Goal: Check status: Check status

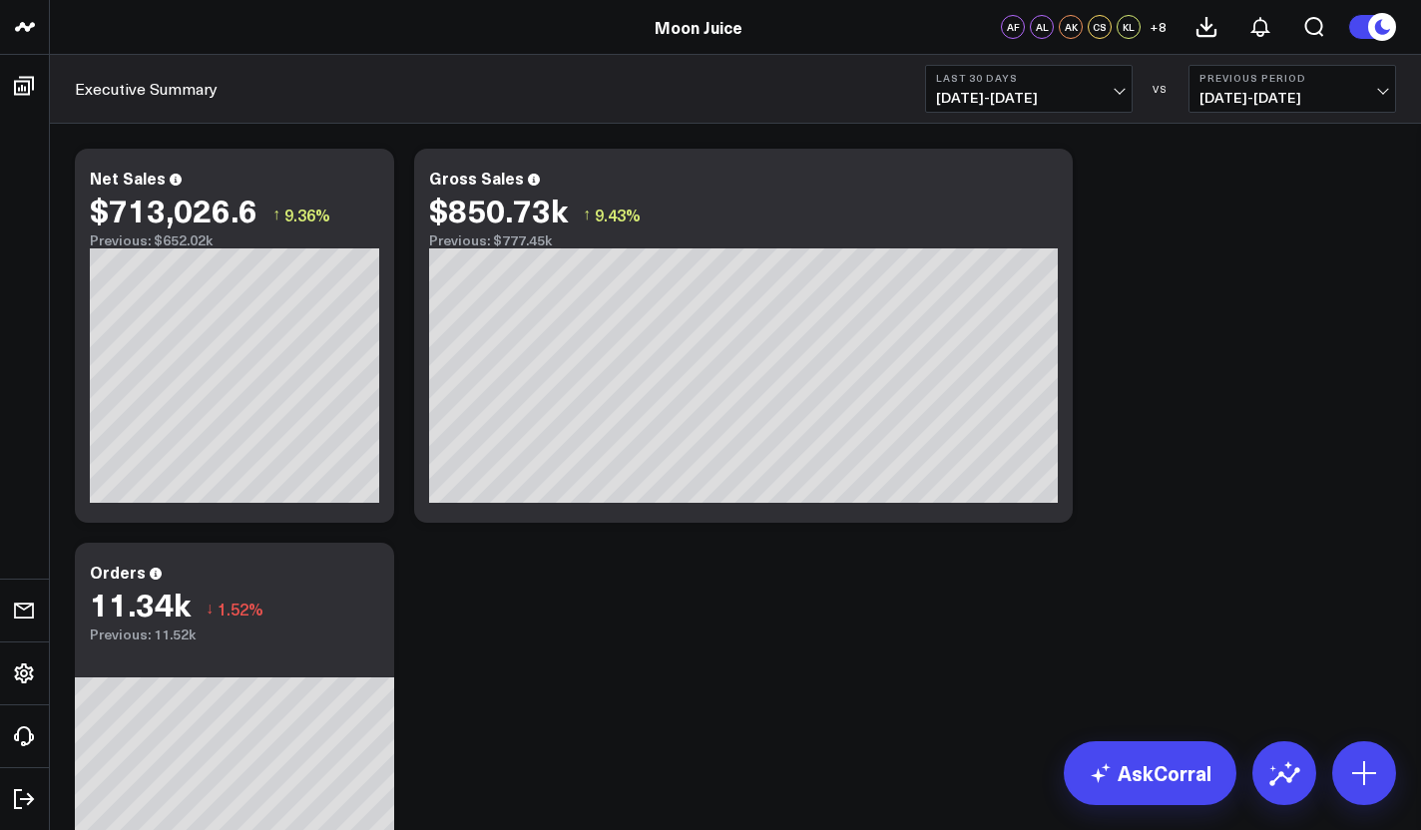
click at [1044, 73] on b "Last 30 Days" at bounding box center [1029, 78] width 186 height 12
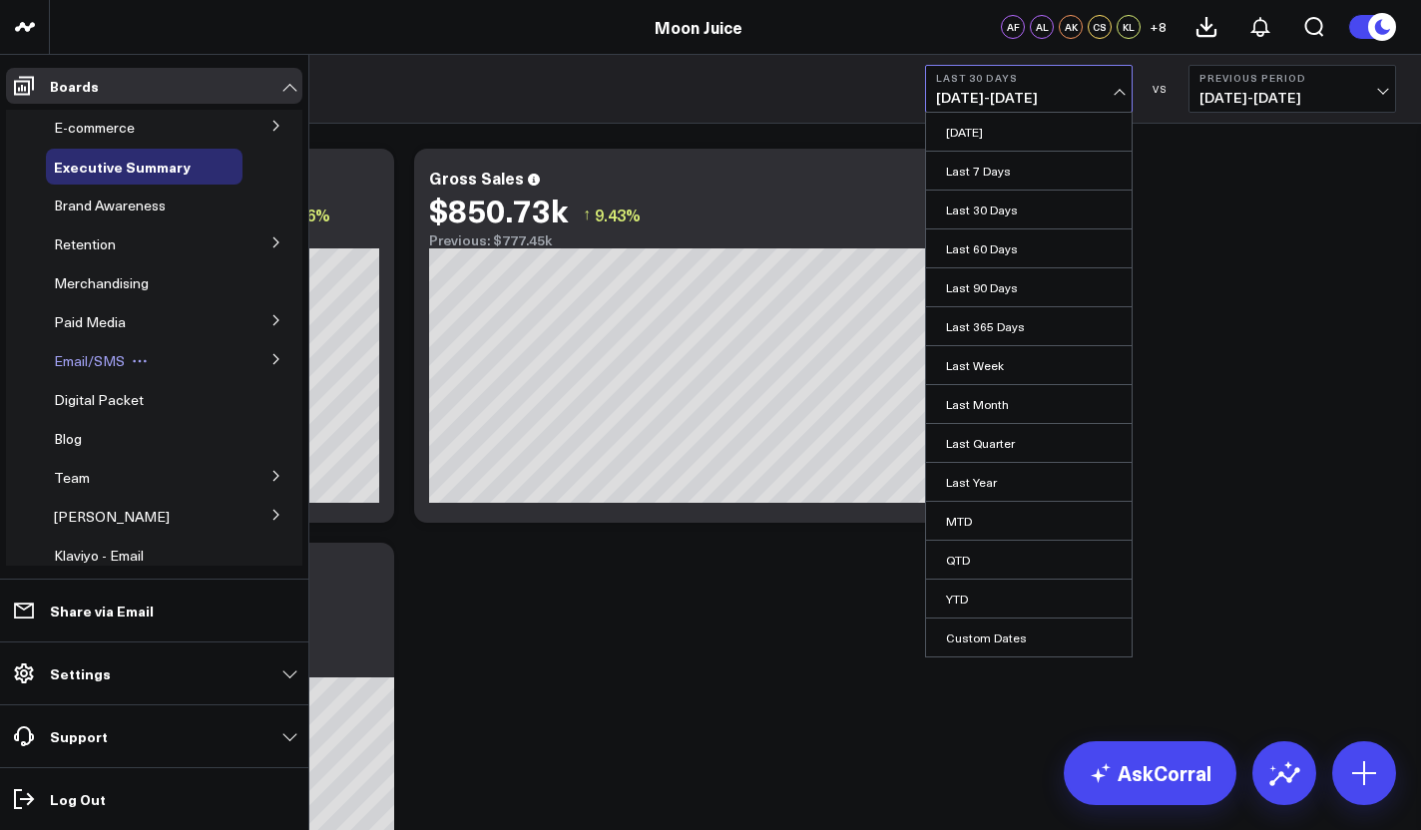
click at [128, 373] on div "Email/SMS" at bounding box center [144, 361] width 197 height 36
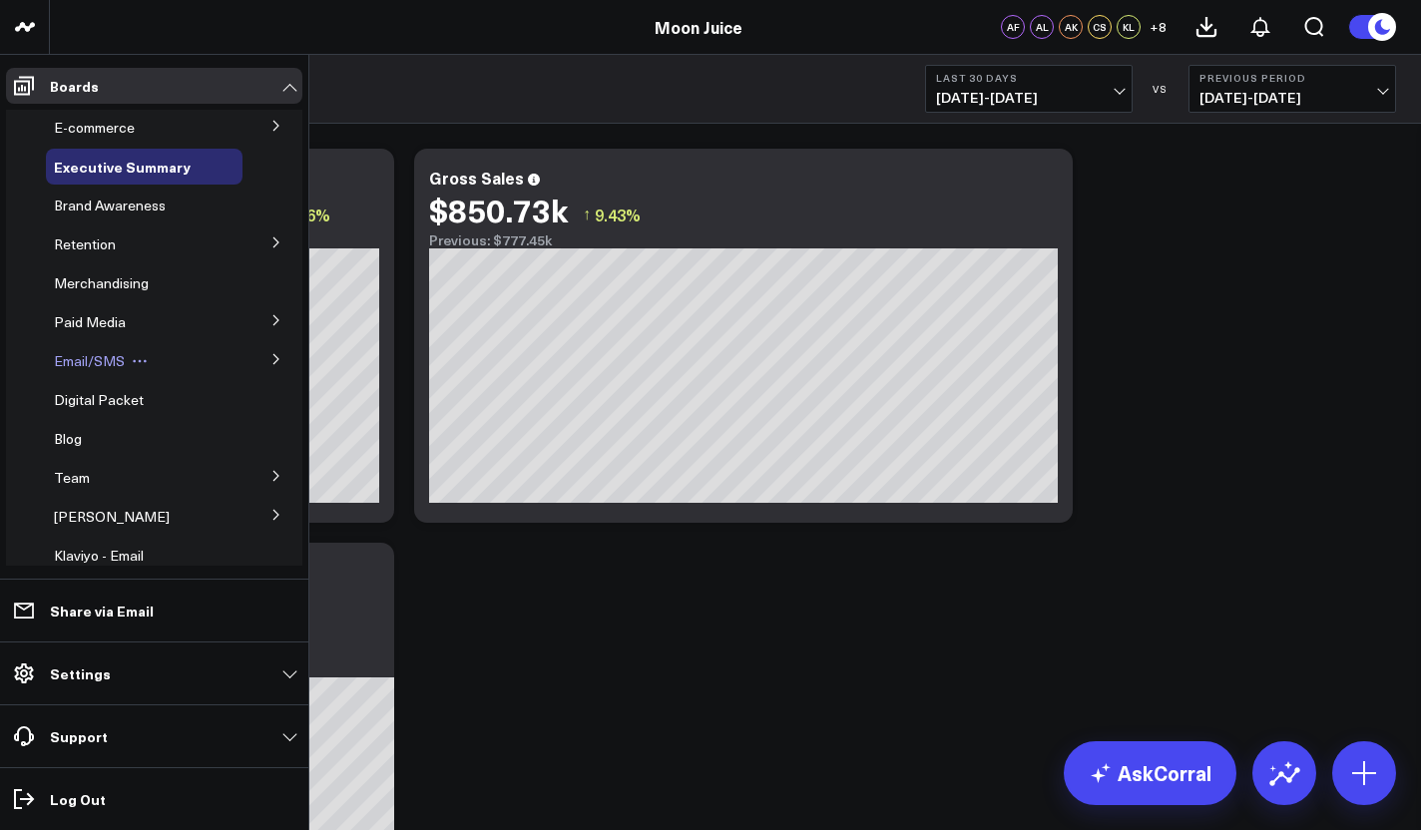
click at [98, 363] on span "Email/SMS" at bounding box center [89, 360] width 71 height 19
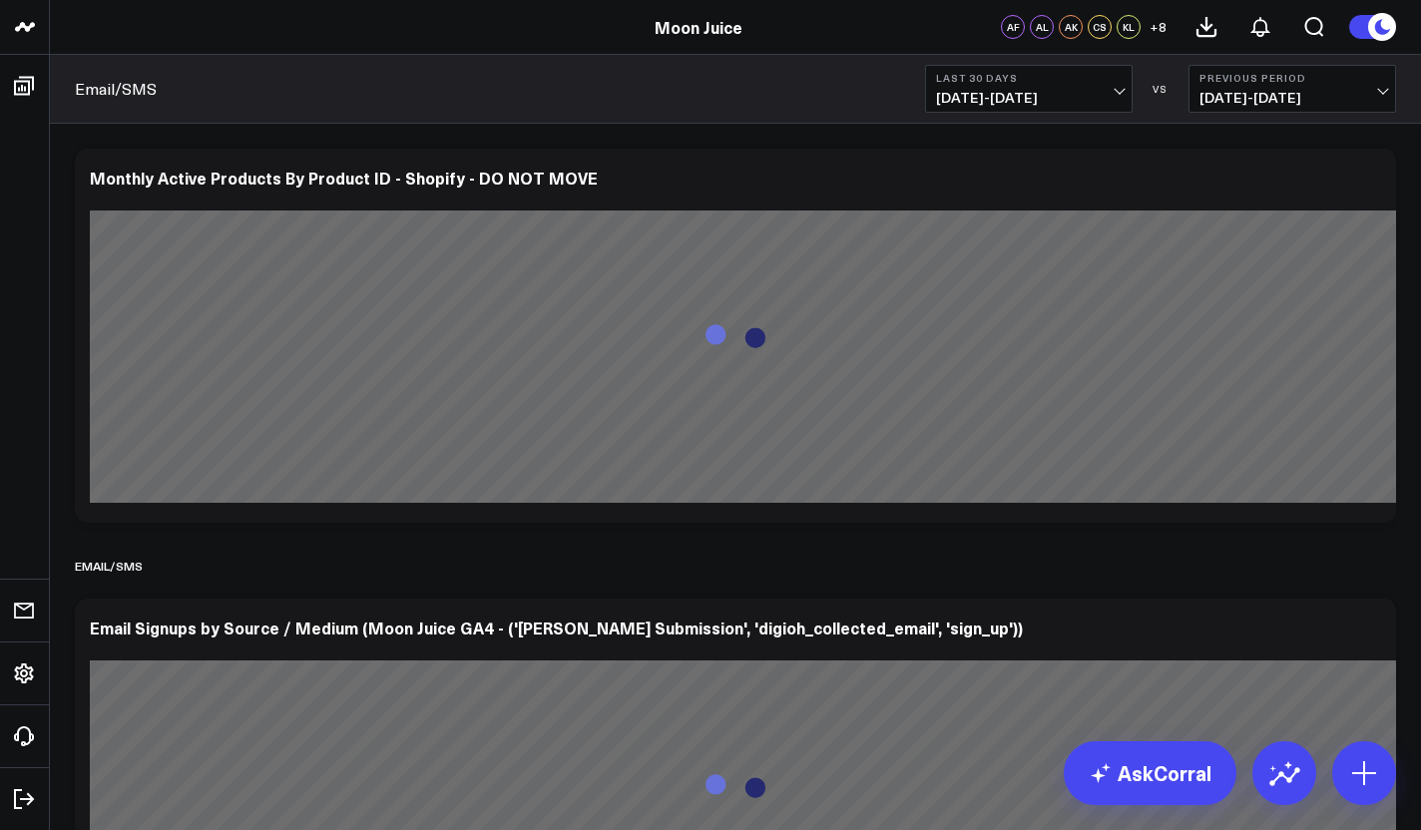
click at [984, 109] on button "Last 30 Days [DATE] - [DATE]" at bounding box center [1029, 89] width 208 height 48
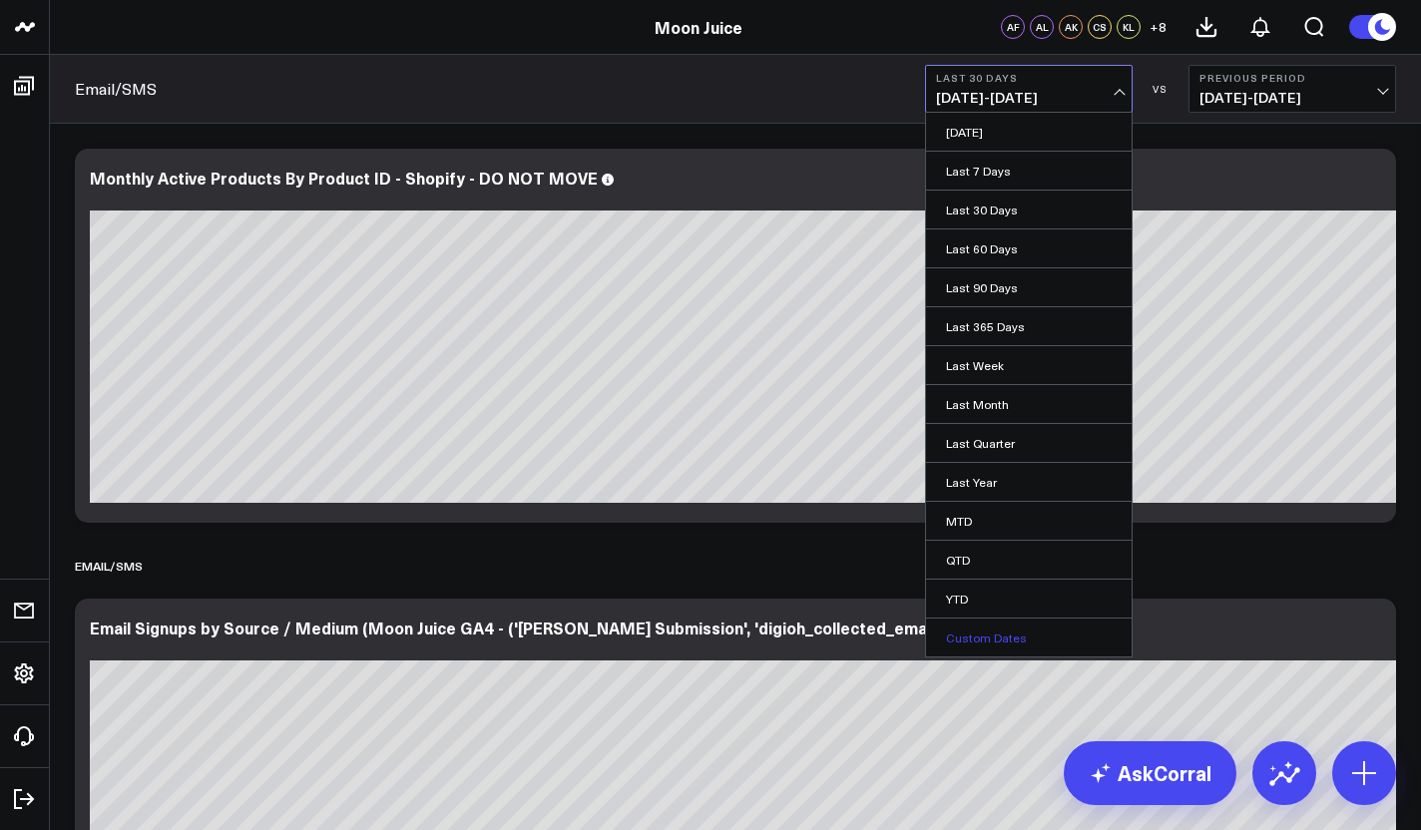
click at [987, 642] on link "Custom Dates" at bounding box center [1029, 638] width 206 height 38
select select "8"
select select "2025"
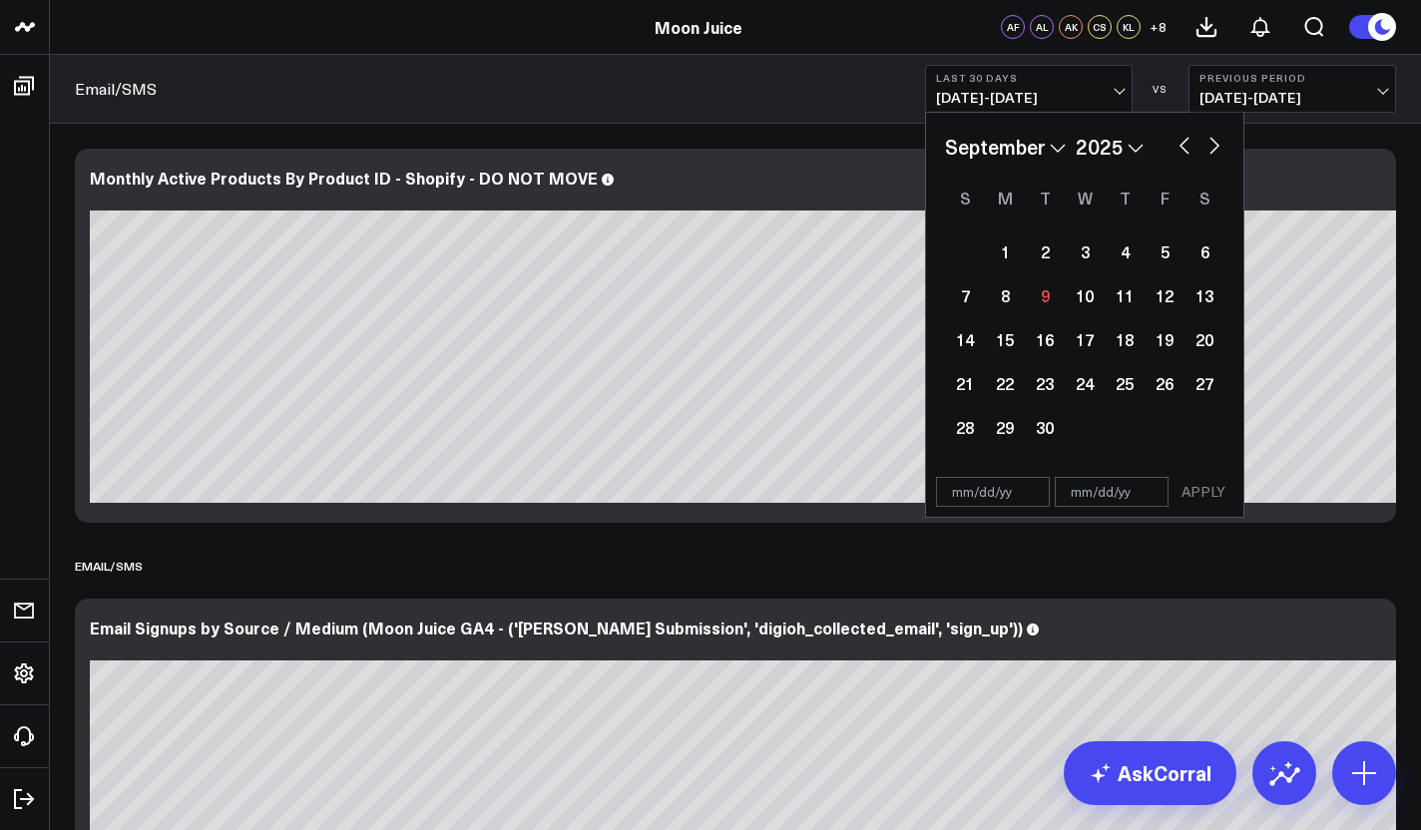
click at [1180, 146] on button "button" at bounding box center [1184, 144] width 20 height 24
select select "7"
select select "2025"
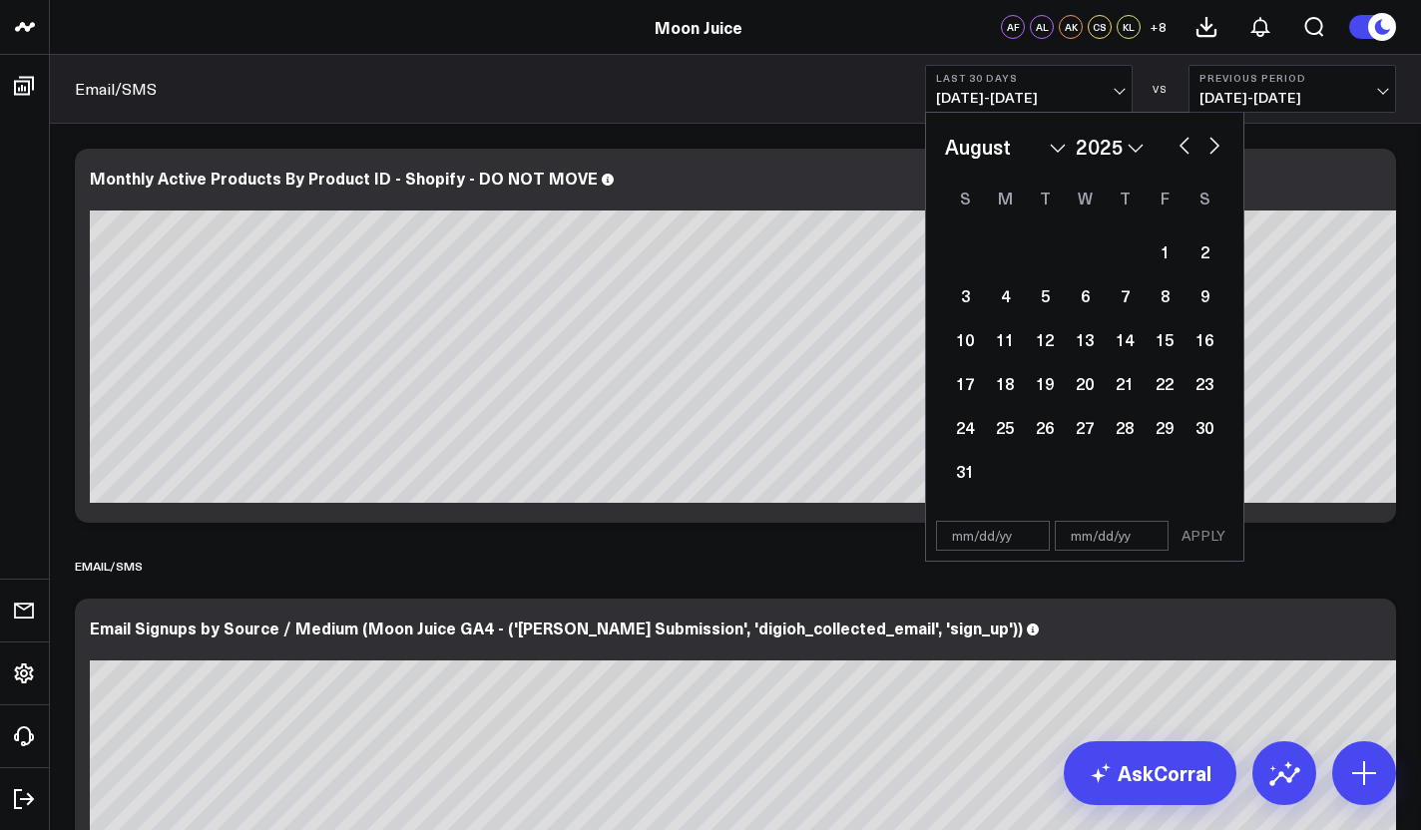
click at [1180, 146] on button "button" at bounding box center [1184, 144] width 20 height 24
select select "5"
select select "2025"
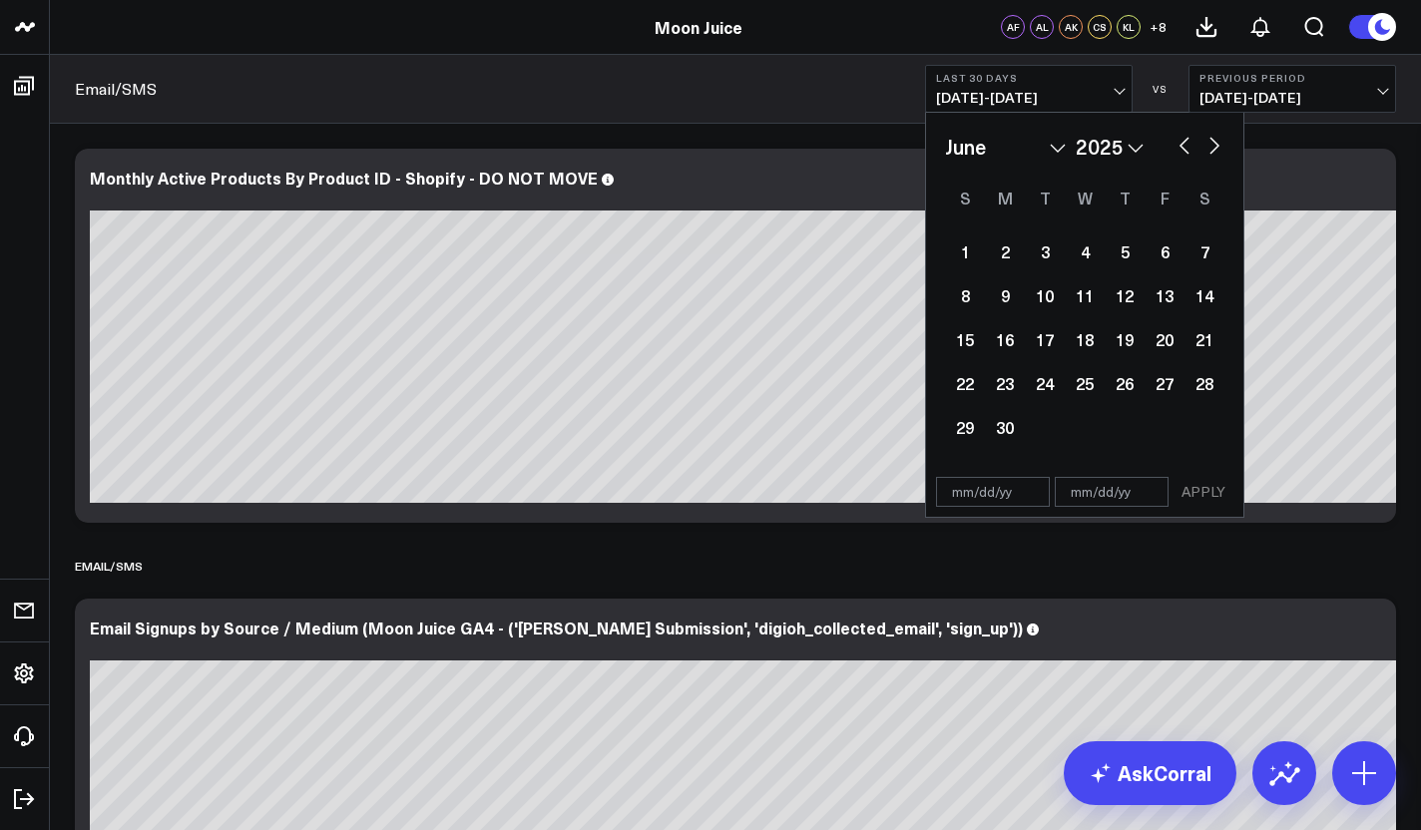
click at [1180, 146] on button "button" at bounding box center [1184, 144] width 20 height 24
select select "4"
select select "2025"
click at [1180, 146] on button "button" at bounding box center [1184, 144] width 20 height 24
select select "3"
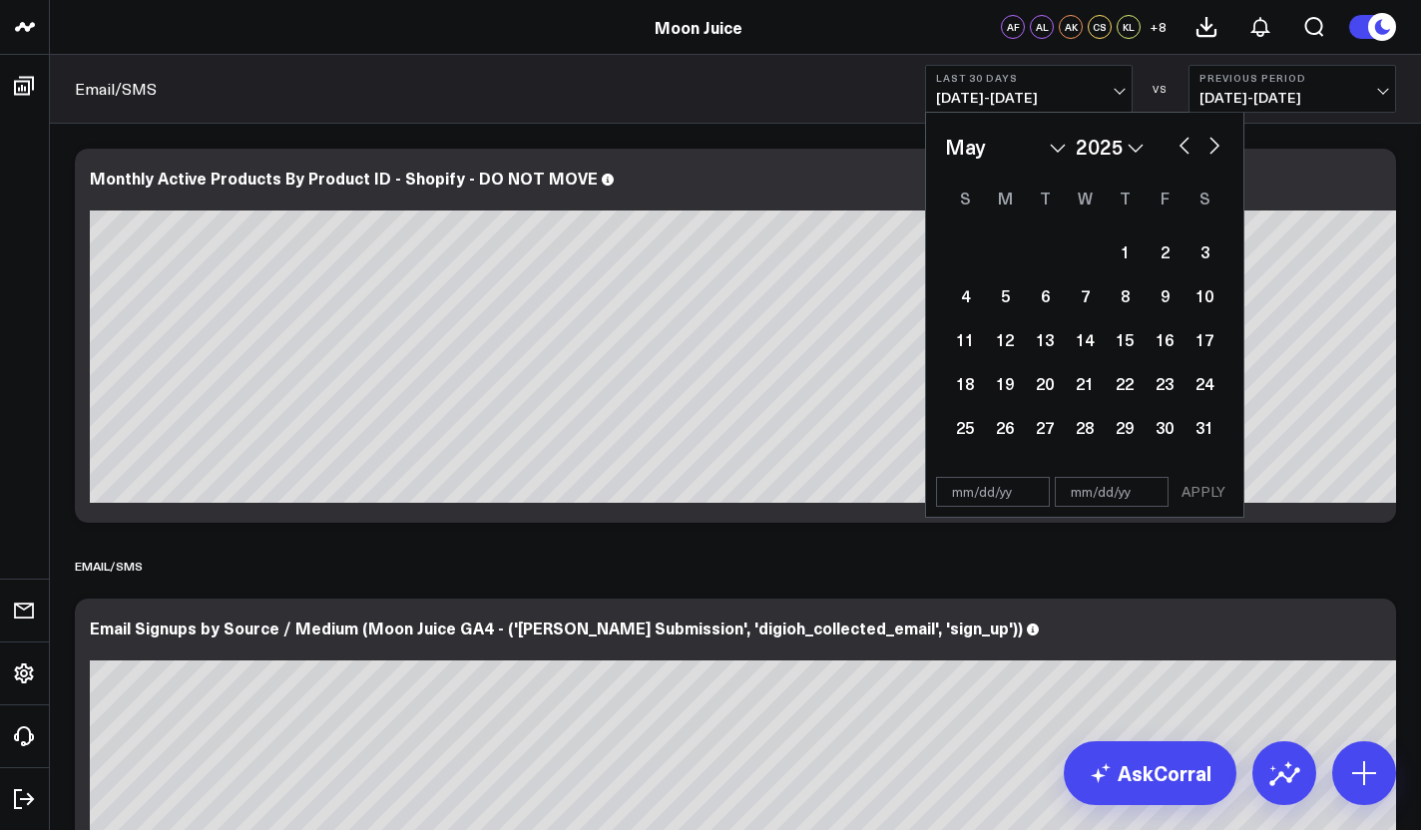
select select "2025"
click at [1180, 146] on button "button" at bounding box center [1184, 144] width 20 height 24
select select "2"
select select "2025"
click at [1180, 146] on button "button" at bounding box center [1184, 144] width 20 height 24
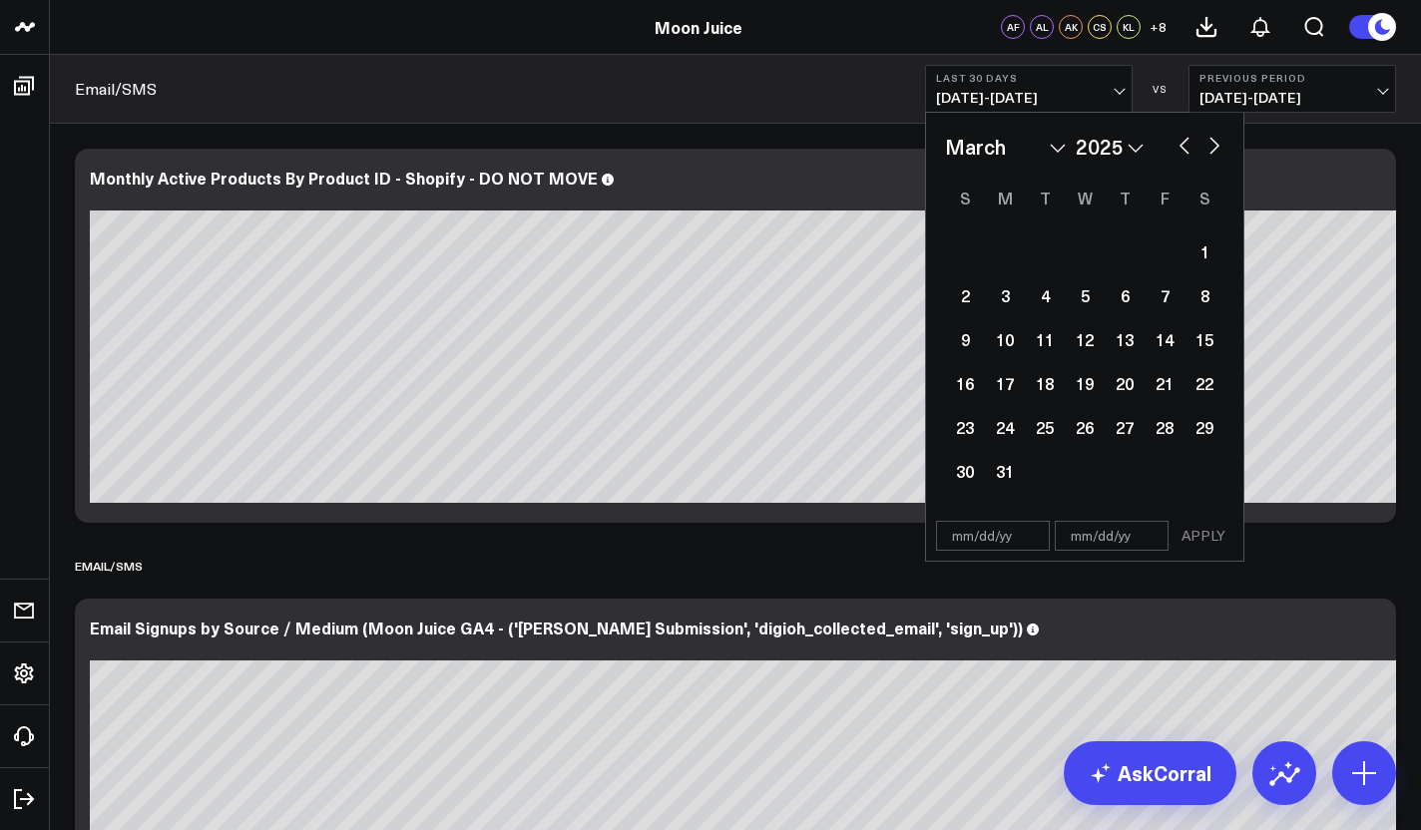
select select "1"
select select "2025"
click at [1180, 146] on button "button" at bounding box center [1184, 144] width 20 height 24
select select "2025"
click at [1180, 146] on button "button" at bounding box center [1184, 144] width 20 height 24
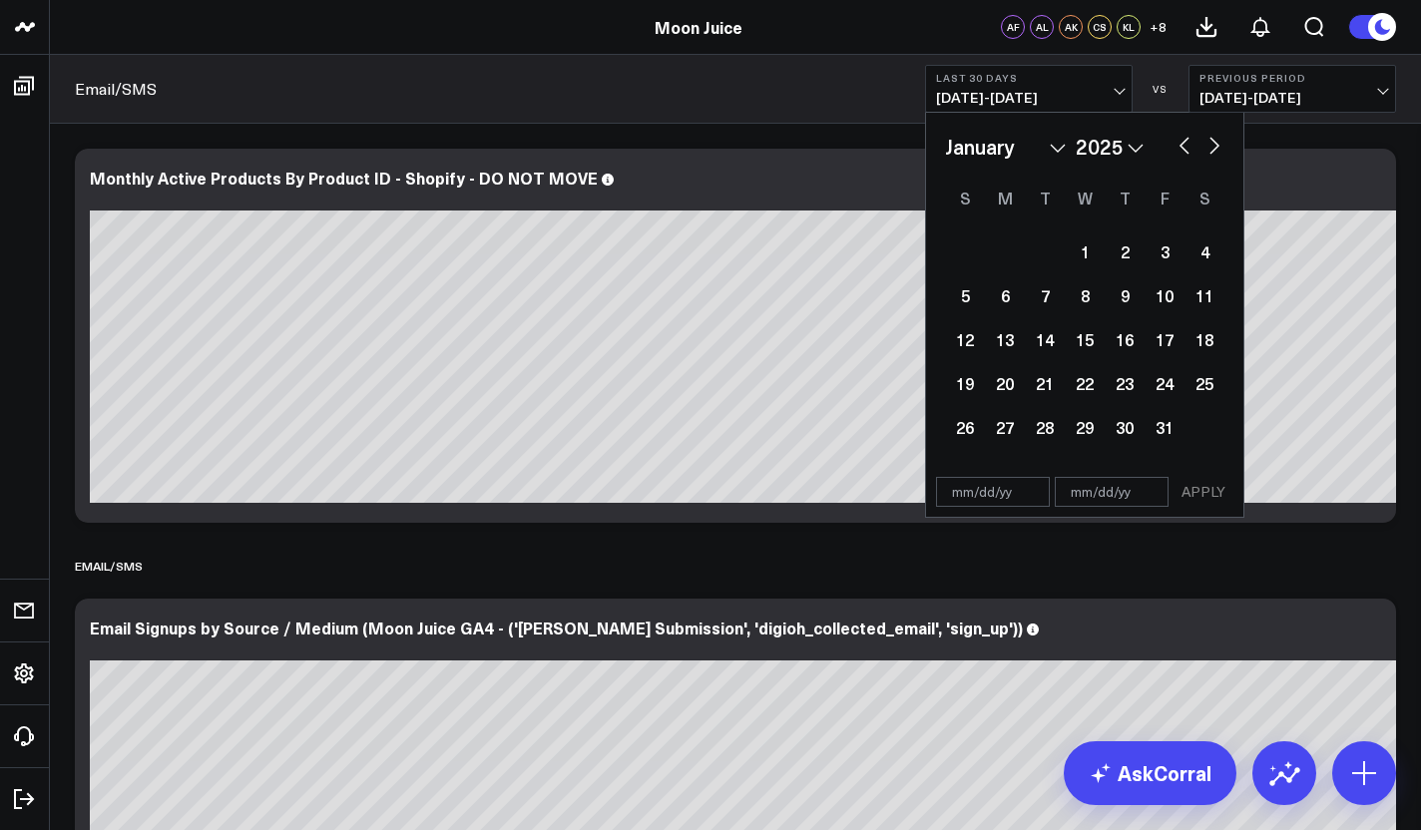
select select "11"
select select "2024"
click at [1180, 146] on button "button" at bounding box center [1184, 144] width 20 height 24
select select "10"
select select "2024"
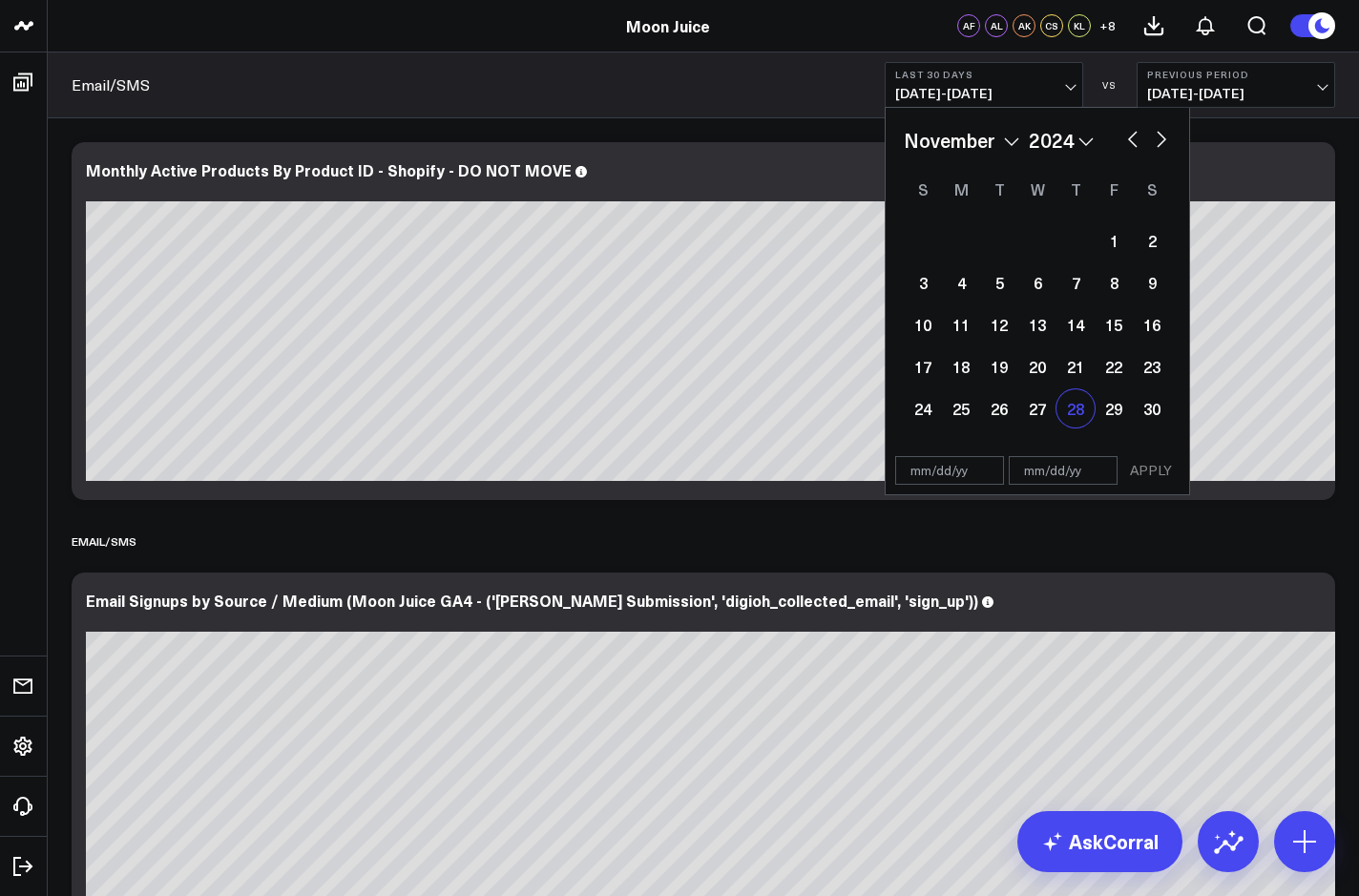
click at [1079, 408] on div "28" at bounding box center [1075, 408] width 38 height 38
type input "[DATE]"
select select "10"
select select "2024"
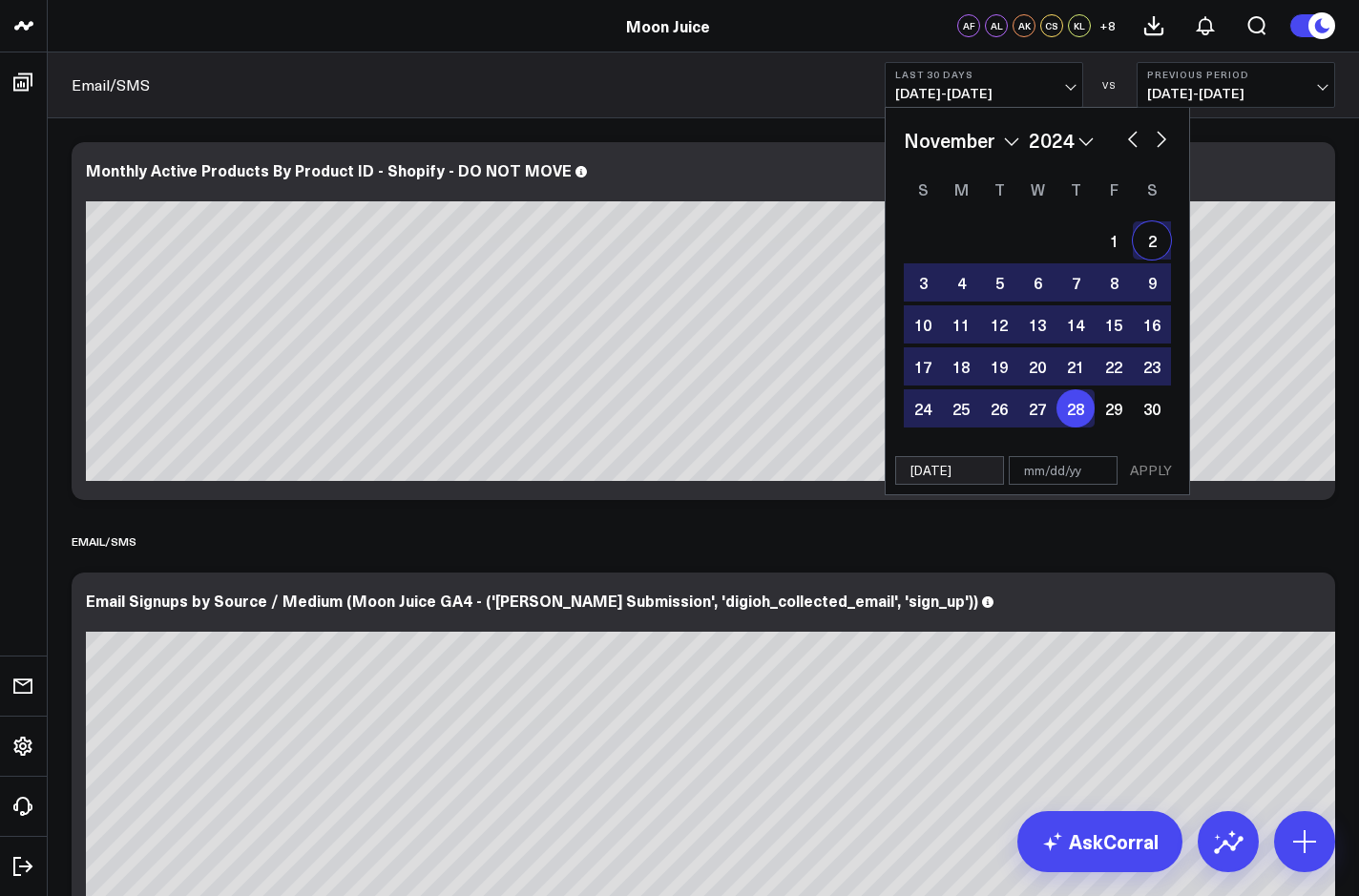
click at [1161, 151] on div "January February March April May June July August September October November [D…" at bounding box center [1037, 141] width 267 height 29
click at [1161, 133] on button "button" at bounding box center [1161, 138] width 19 height 23
select select "11"
select select "2024"
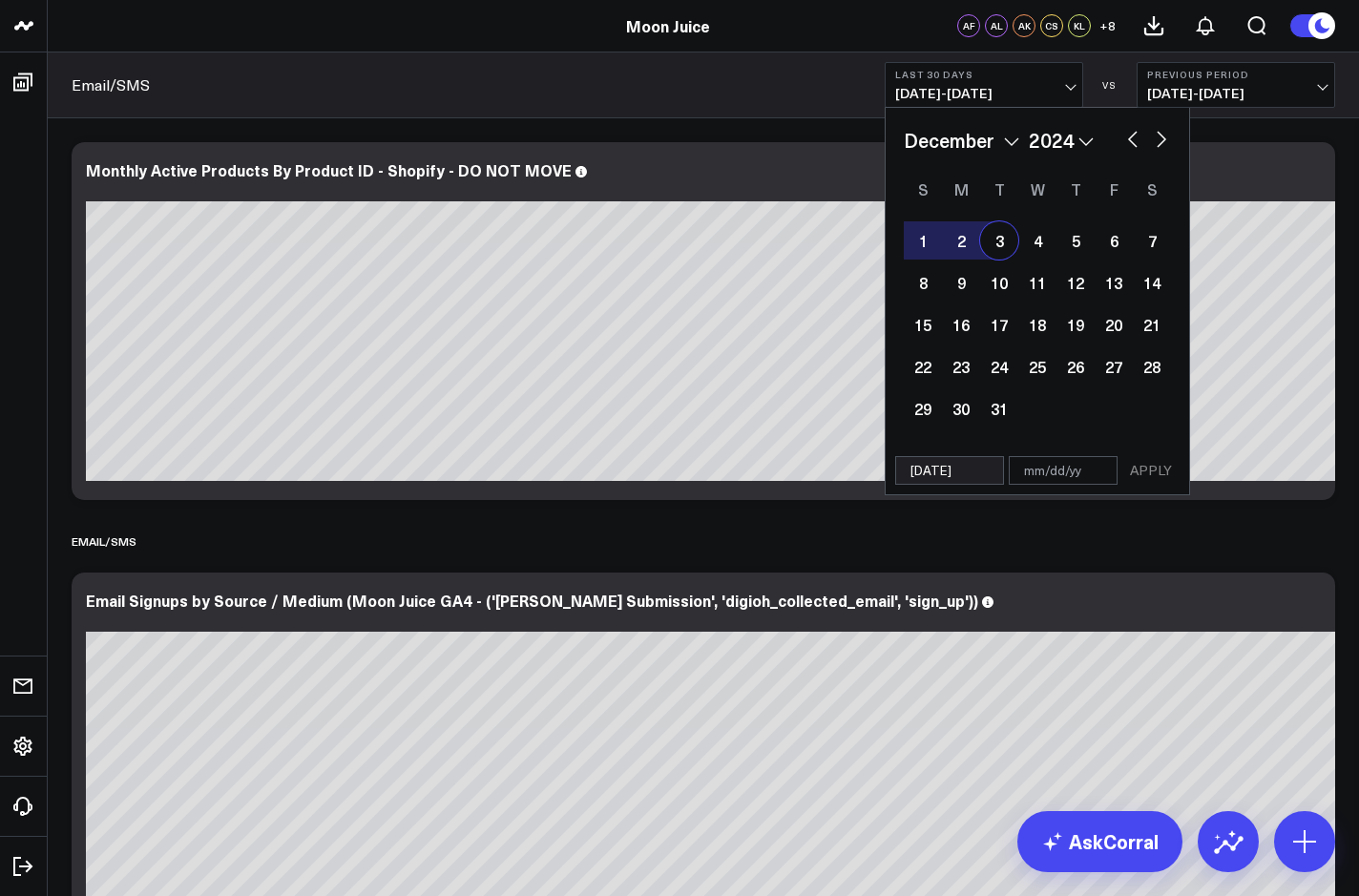
click at [1004, 247] on div "3" at bounding box center [999, 240] width 38 height 38
type input "[DATE]"
select select "11"
select select "2024"
click at [1155, 474] on button "APPLY" at bounding box center [1151, 470] width 57 height 29
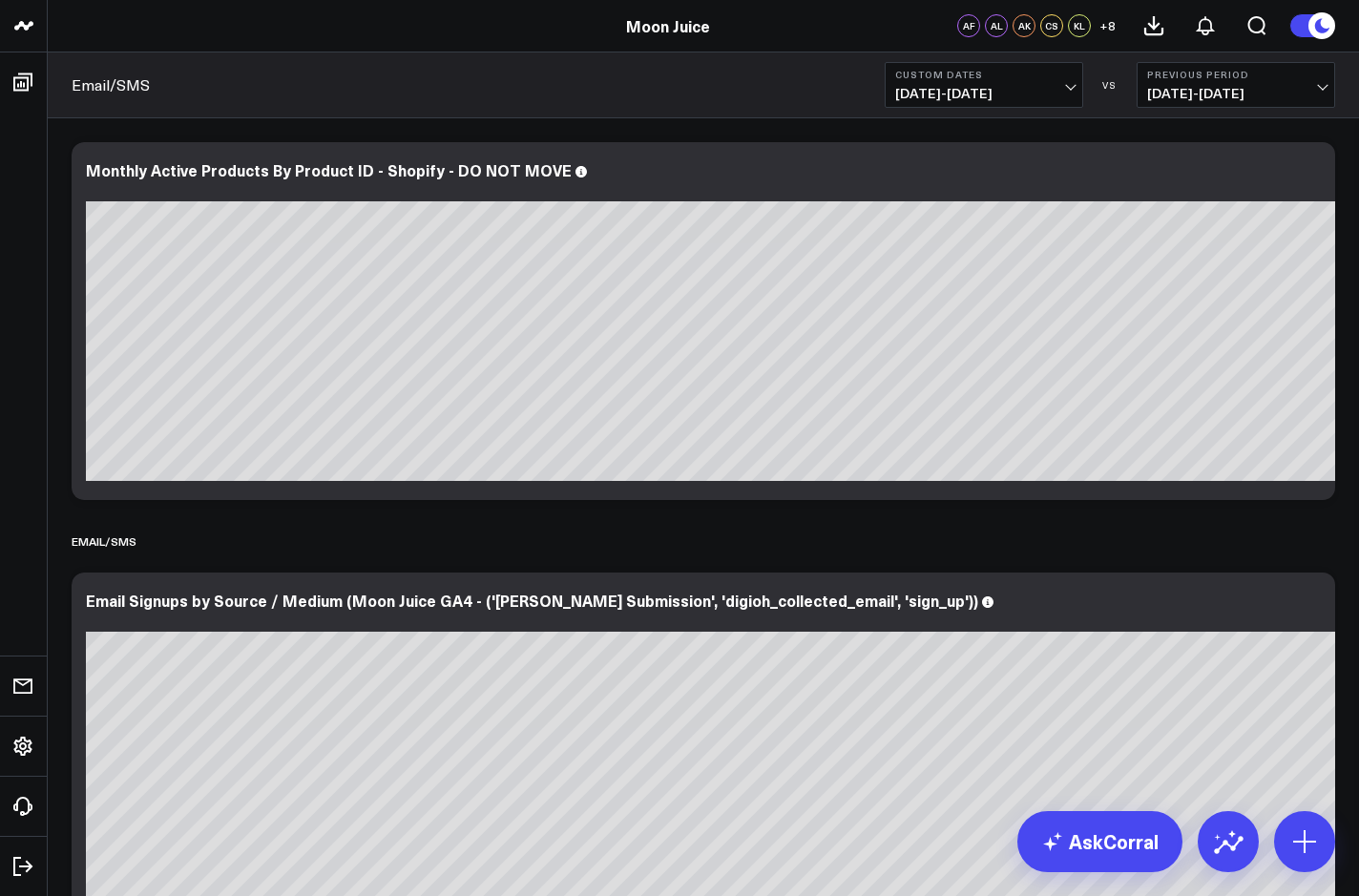
click at [1241, 81] on button "Previous Period [DATE] - [DATE]" at bounding box center [1236, 85] width 199 height 46
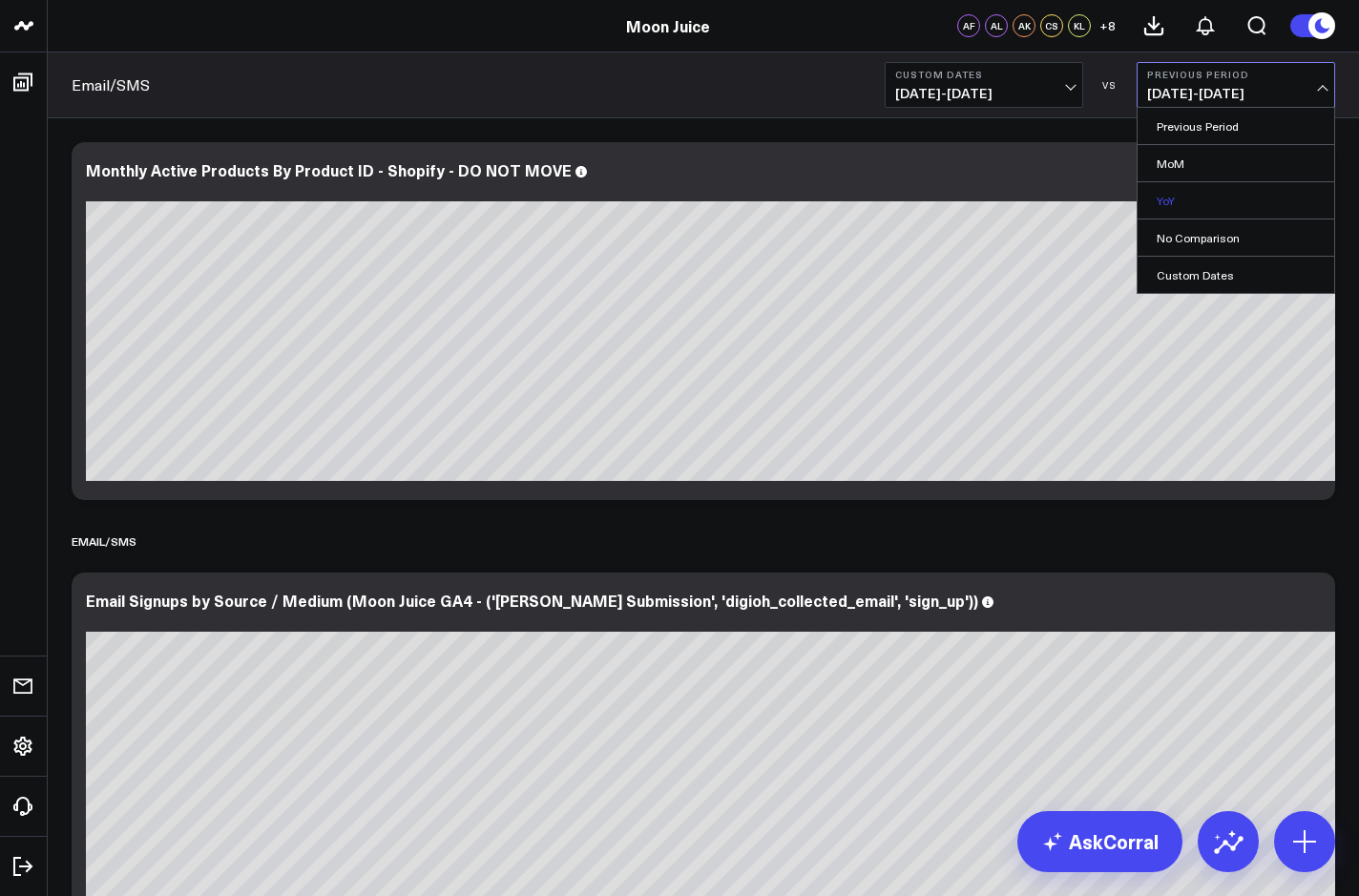
click at [1202, 201] on link "YoY" at bounding box center [1236, 201] width 197 height 36
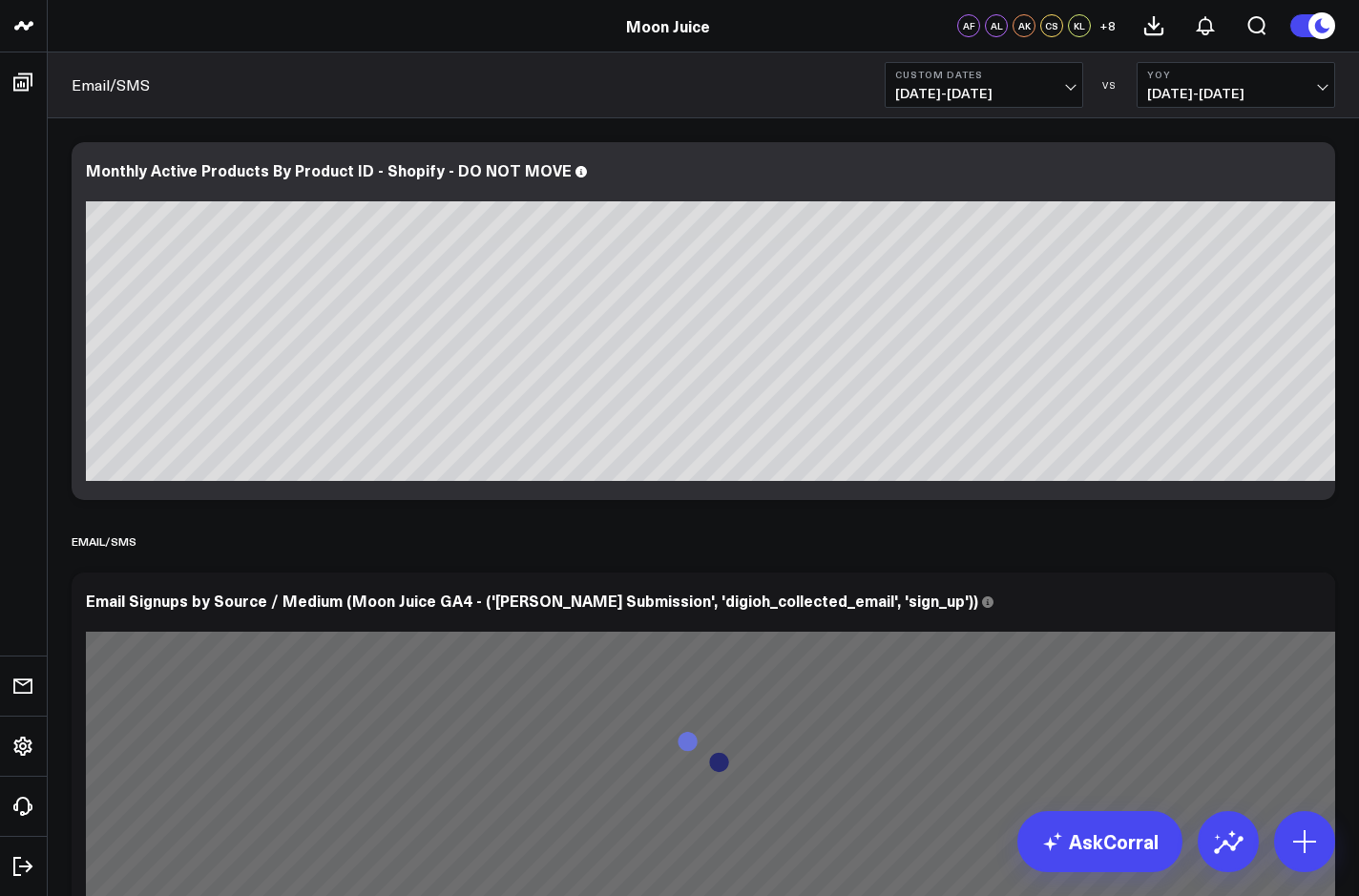
click at [1224, 86] on span "[DATE] - [DATE]" at bounding box center [1236, 94] width 178 height 15
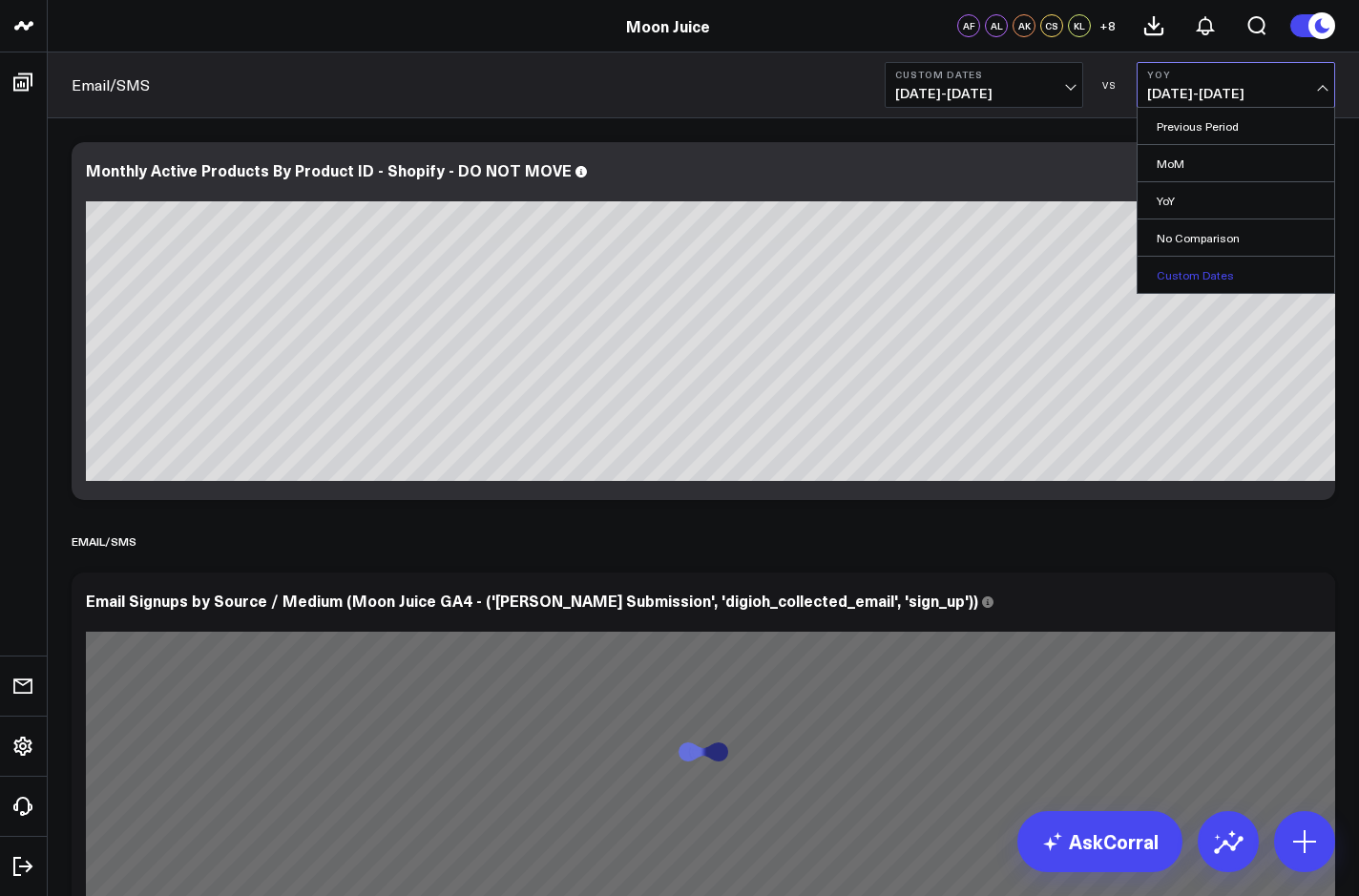
click at [1195, 277] on link "Custom Dates" at bounding box center [1236, 274] width 197 height 36
select select "8"
select select "2025"
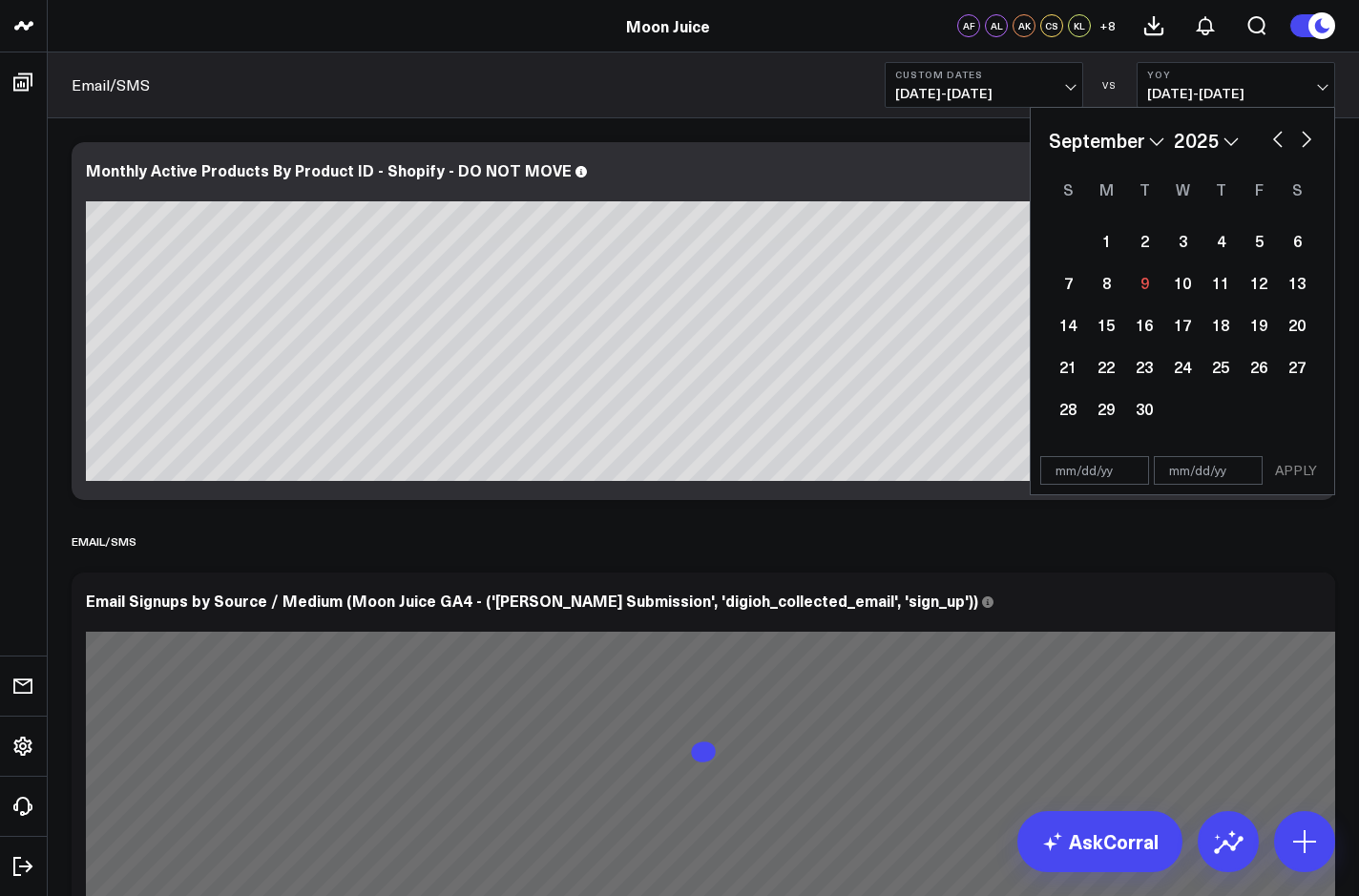
click at [1238, 137] on select "2026 2025 2024 2023 2022 2021 2020 2019 2018 2017 2016 2015 2014 2013 2012 2011…" at bounding box center [1206, 141] width 65 height 29
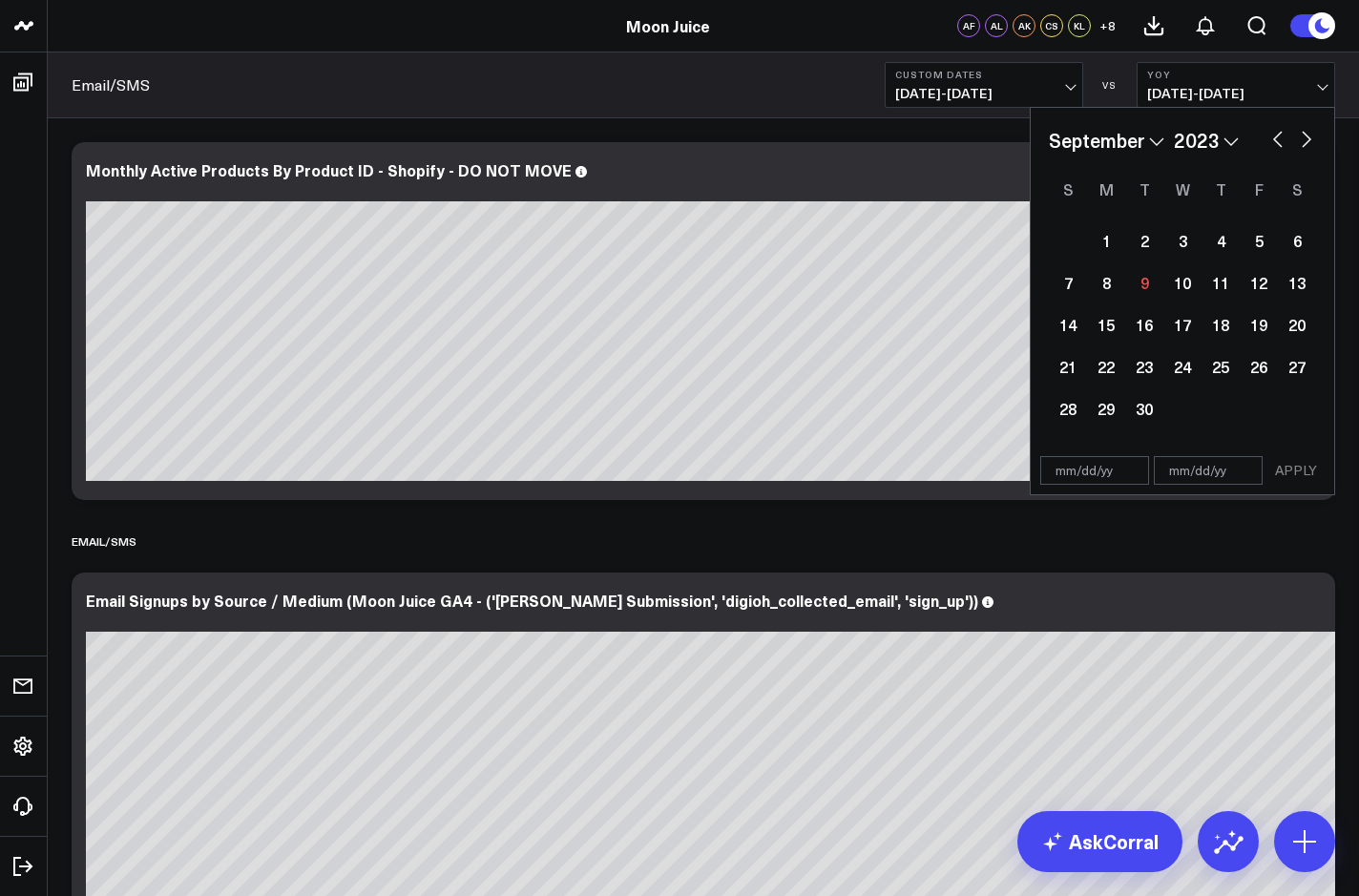
select select "8"
select select "2023"
click at [1308, 134] on button "button" at bounding box center [1306, 138] width 19 height 23
select select "9"
select select "2023"
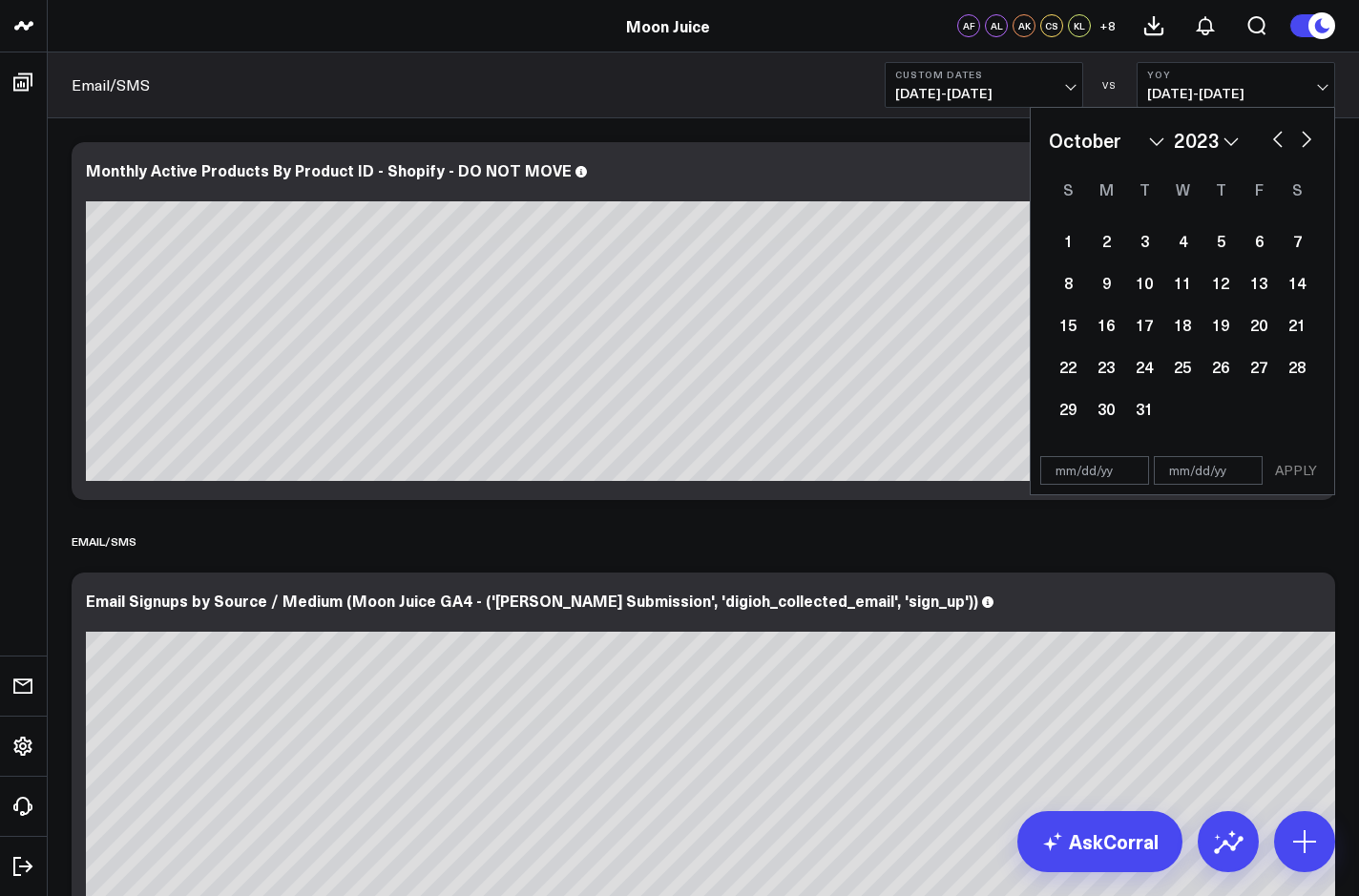
click at [1308, 134] on button "button" at bounding box center [1306, 138] width 19 height 23
select select "10"
select select "2023"
click at [1232, 368] on div "23" at bounding box center [1220, 366] width 38 height 38
select select "10"
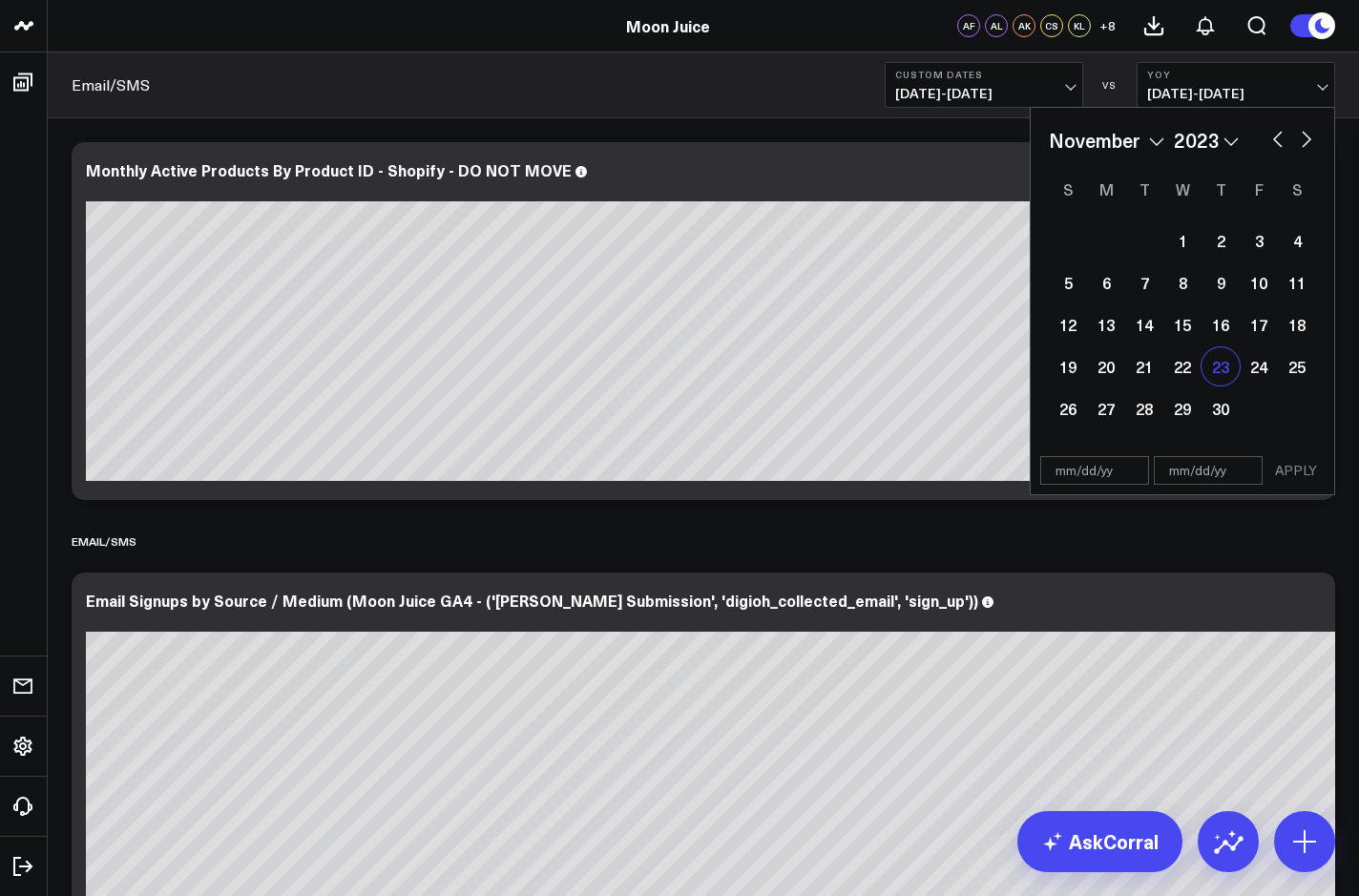
select select "2023"
type input "[DATE]"
click at [1128, 417] on div "28" at bounding box center [1144, 408] width 38 height 38
type input "[DATE]"
select select "10"
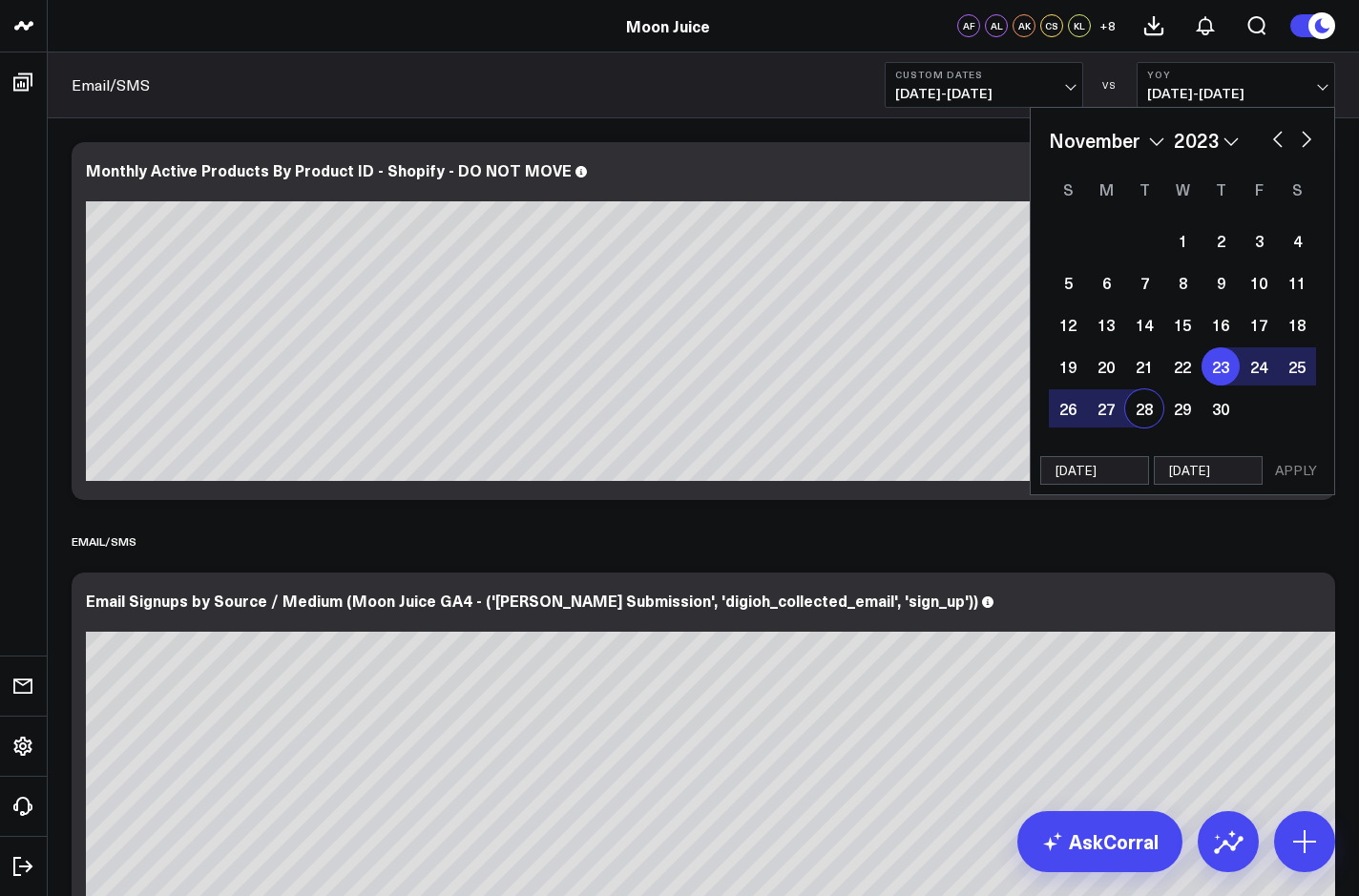
select select "2023"
click at [1001, 158] on div "Monthly Active Products By Product ID - Shopify - DO NOT MOVE" at bounding box center [711, 321] width 1279 height 358
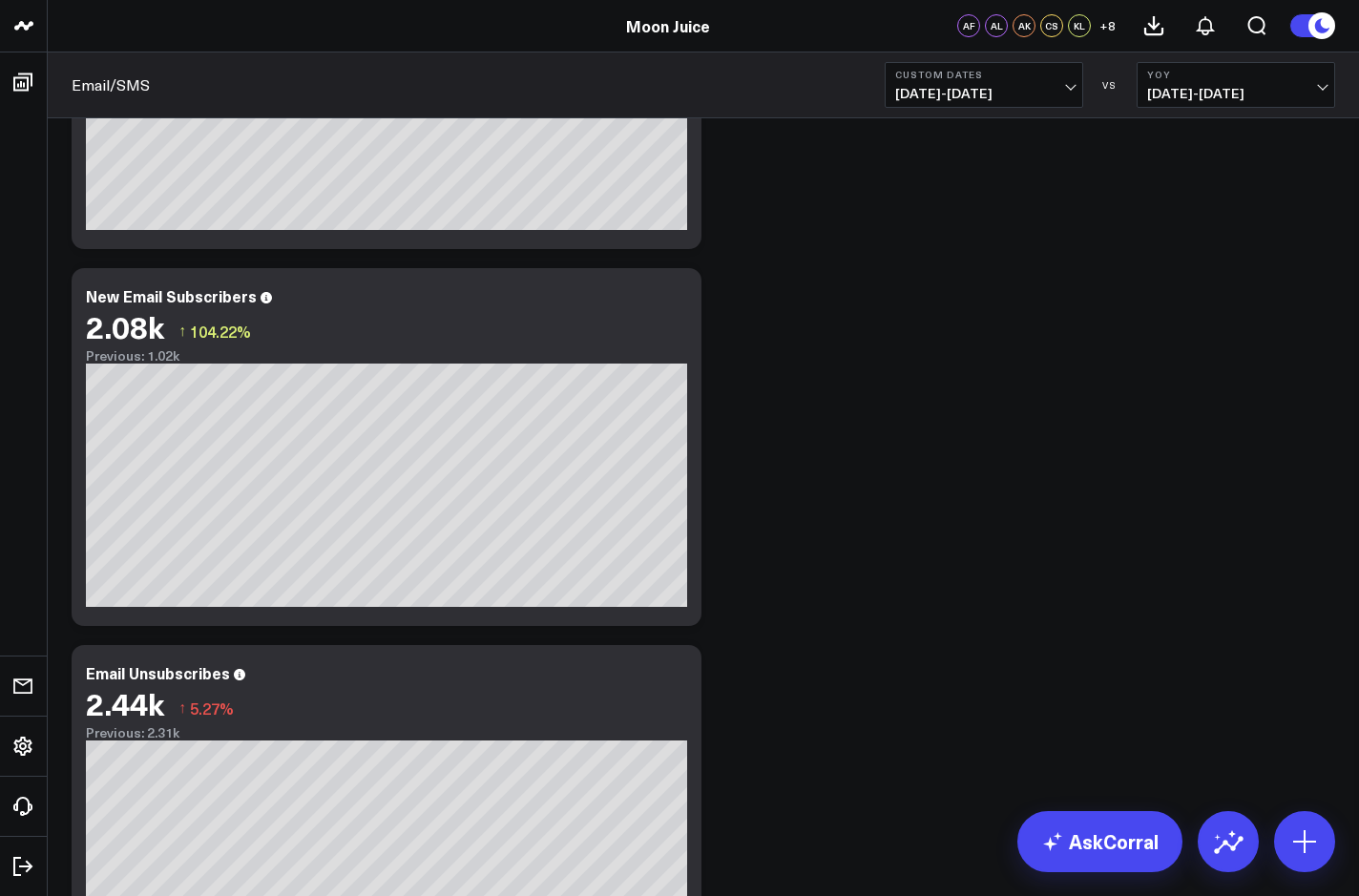
scroll to position [3384, 0]
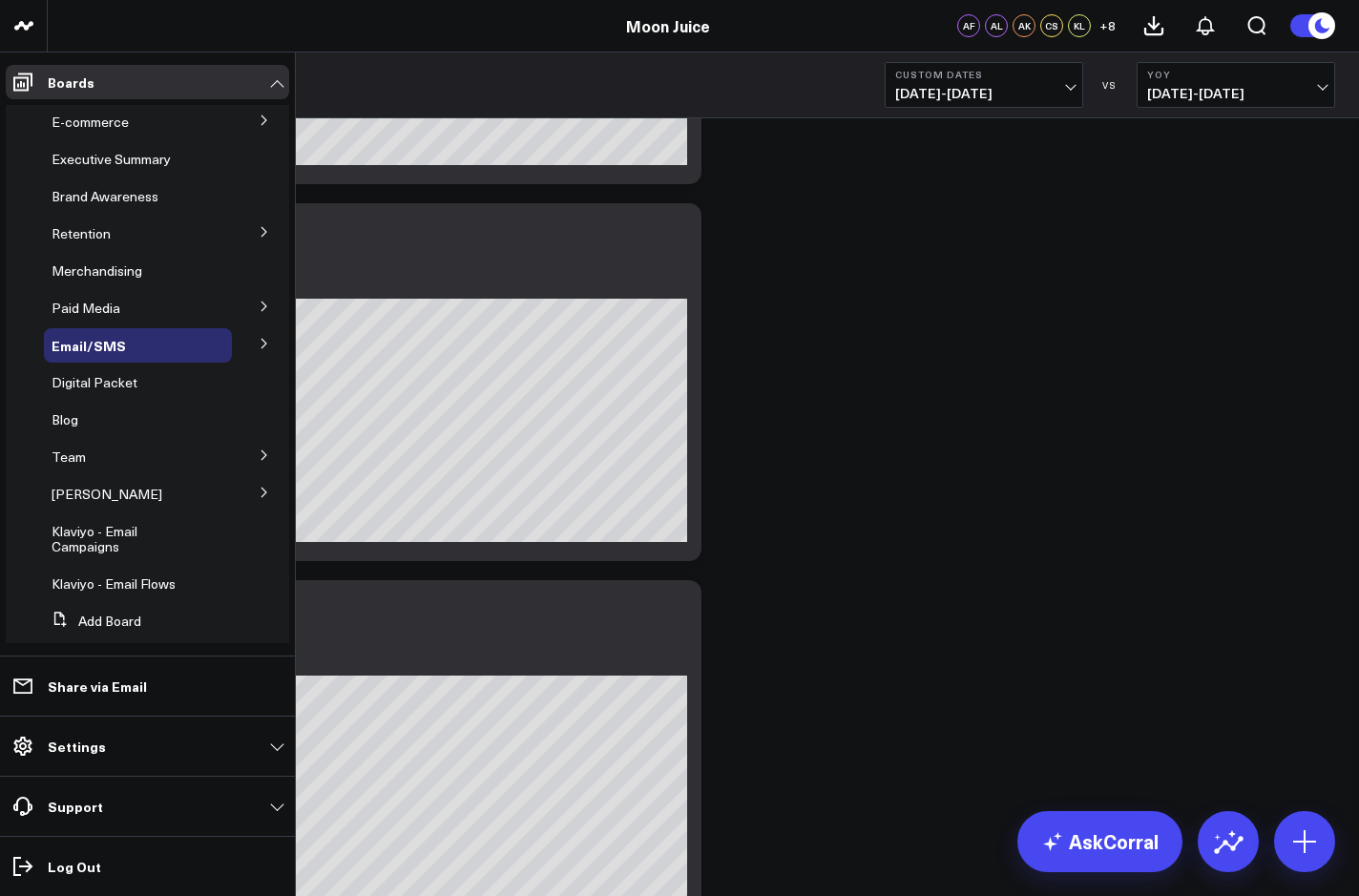
click at [246, 343] on button at bounding box center [264, 342] width 50 height 29
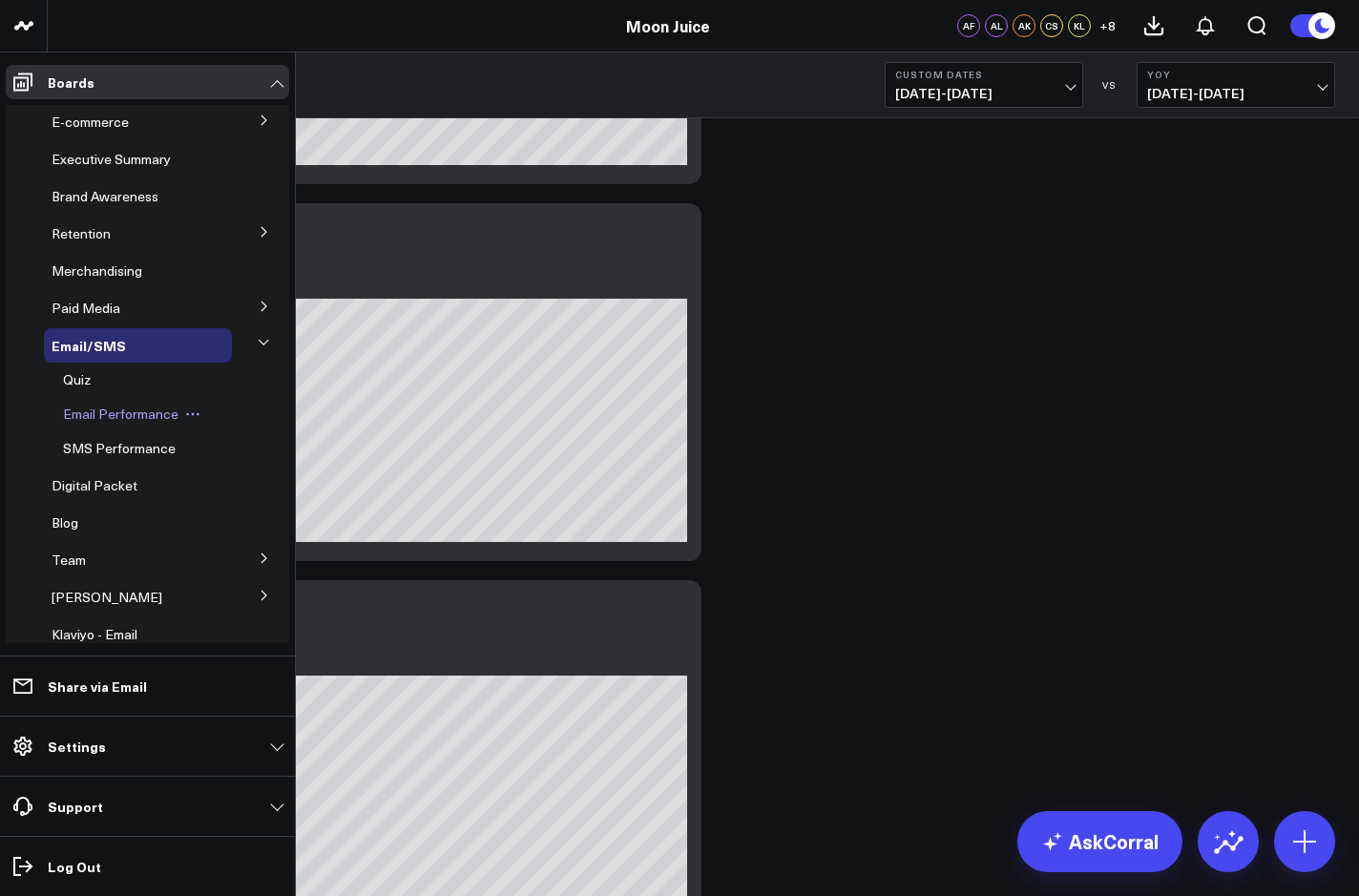
click at [132, 417] on span "Email Performance" at bounding box center [121, 413] width 116 height 18
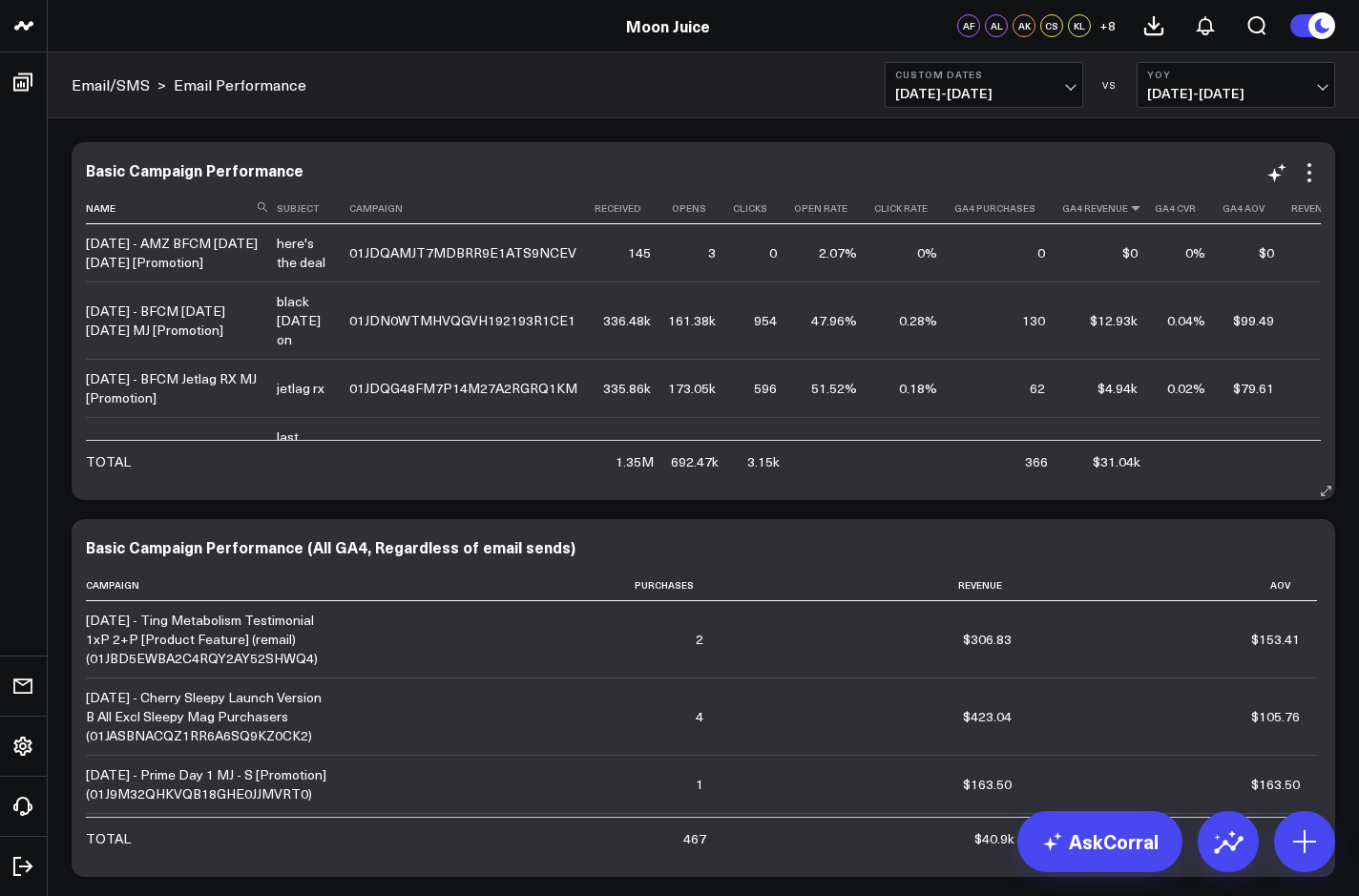
click at [1128, 208] on icon at bounding box center [1135, 208] width 15 height 11
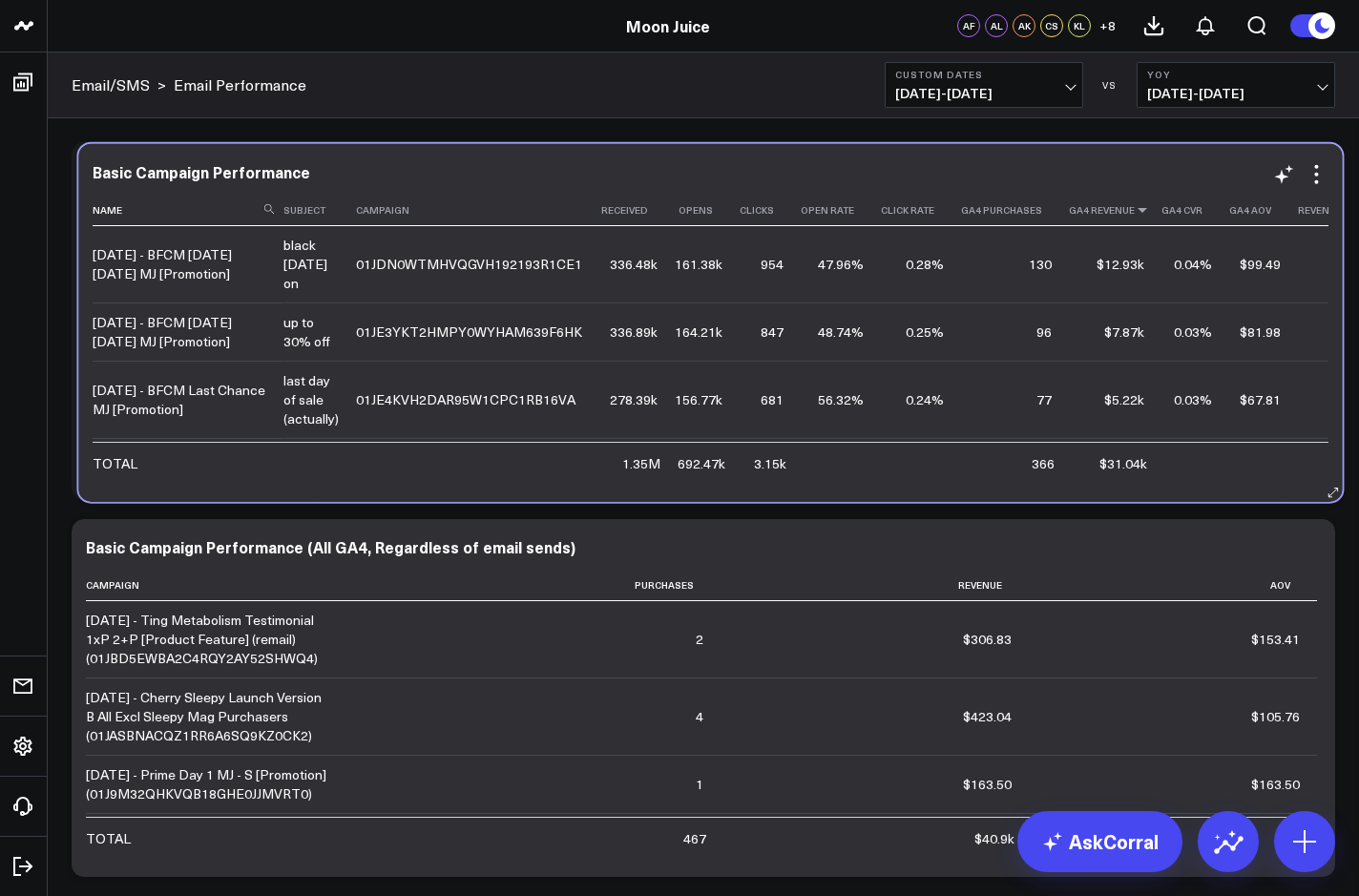
click at [1134, 210] on icon at bounding box center [1142, 209] width 15 height 11
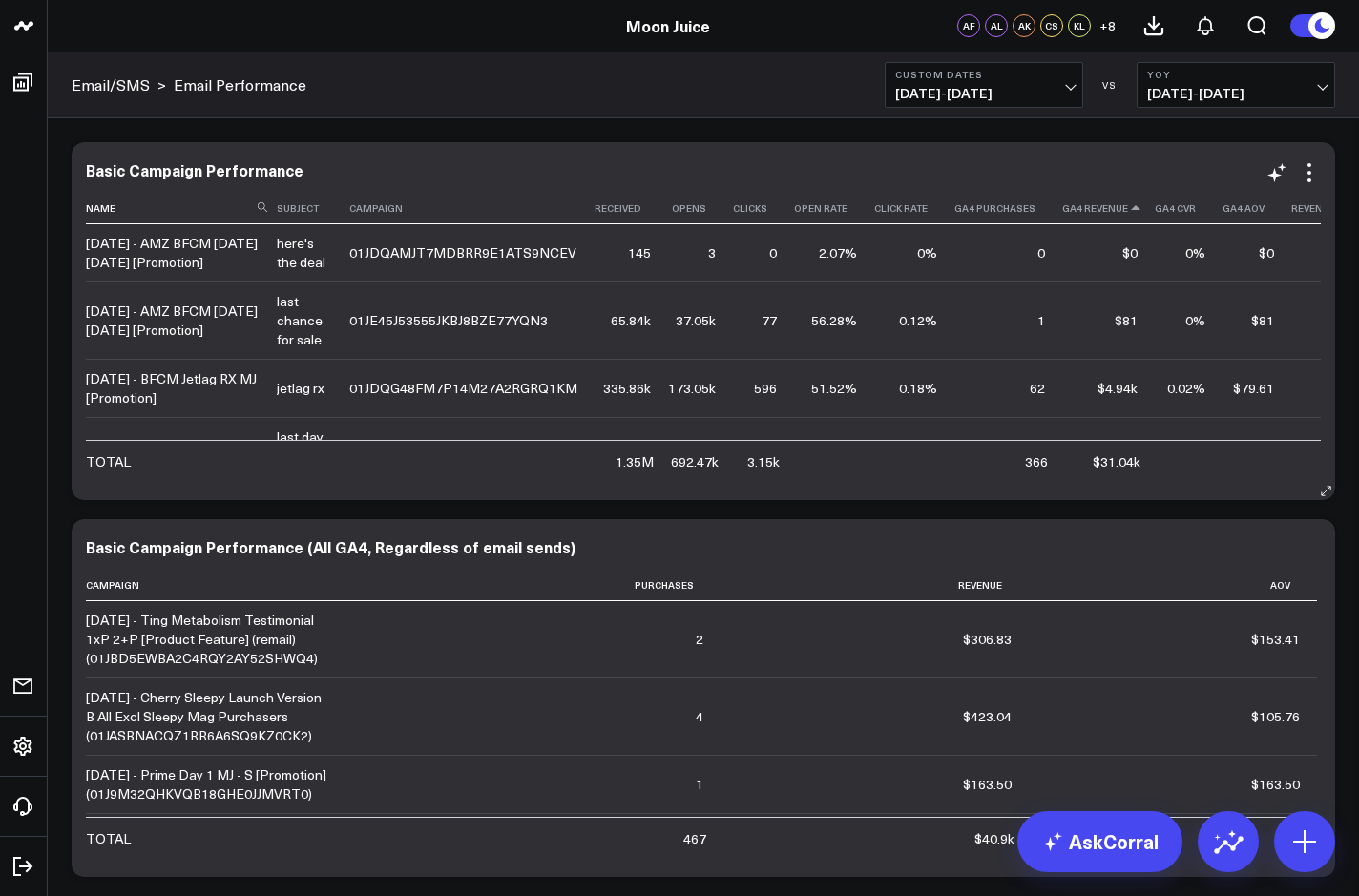
click at [1128, 204] on icon at bounding box center [1135, 208] width 15 height 11
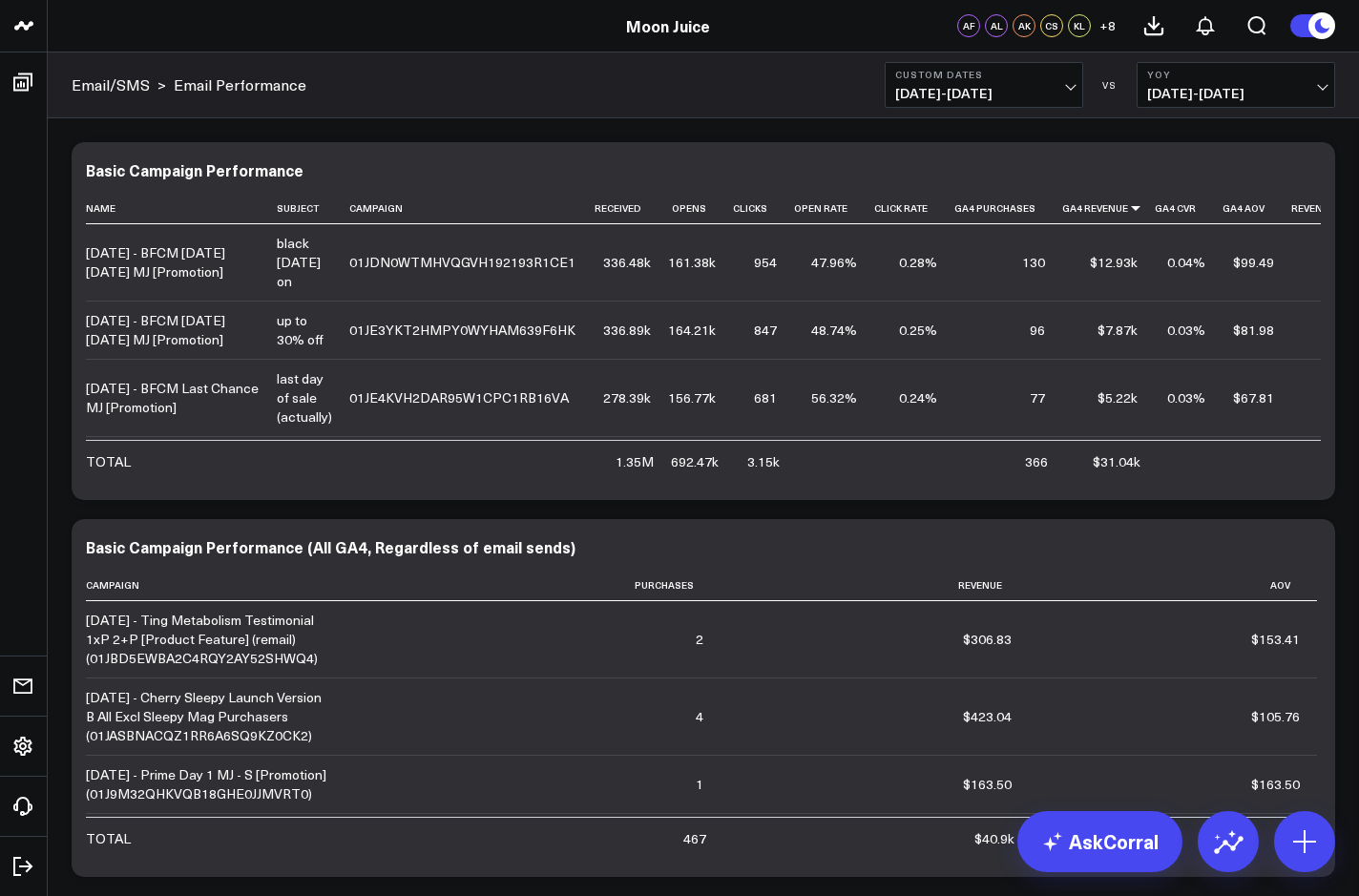
click at [1055, 89] on span "[DATE] - [DATE]" at bounding box center [984, 94] width 178 height 15
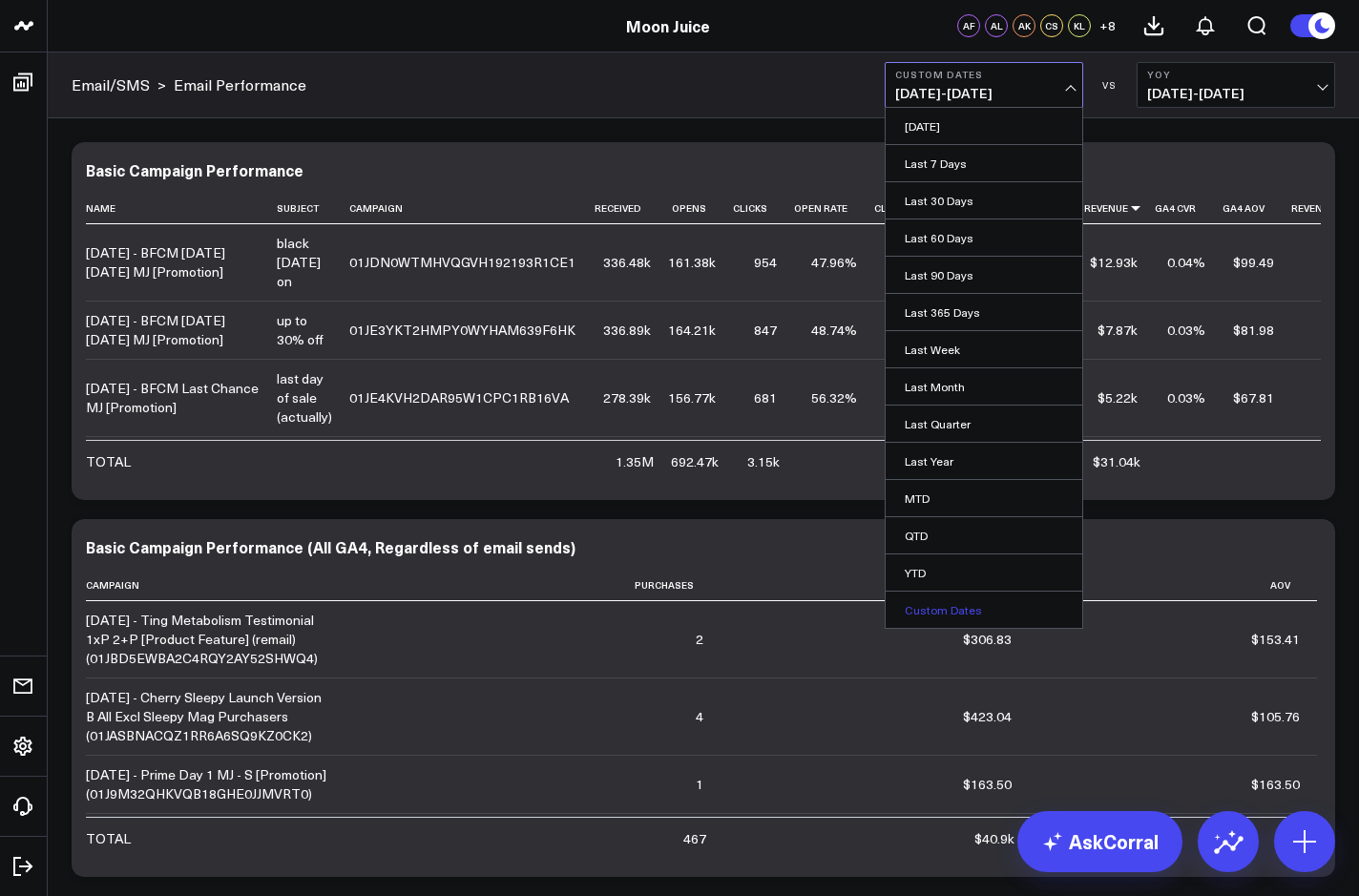
click at [921, 597] on link "Custom Dates" at bounding box center [984, 610] width 197 height 36
select select "8"
select select "2025"
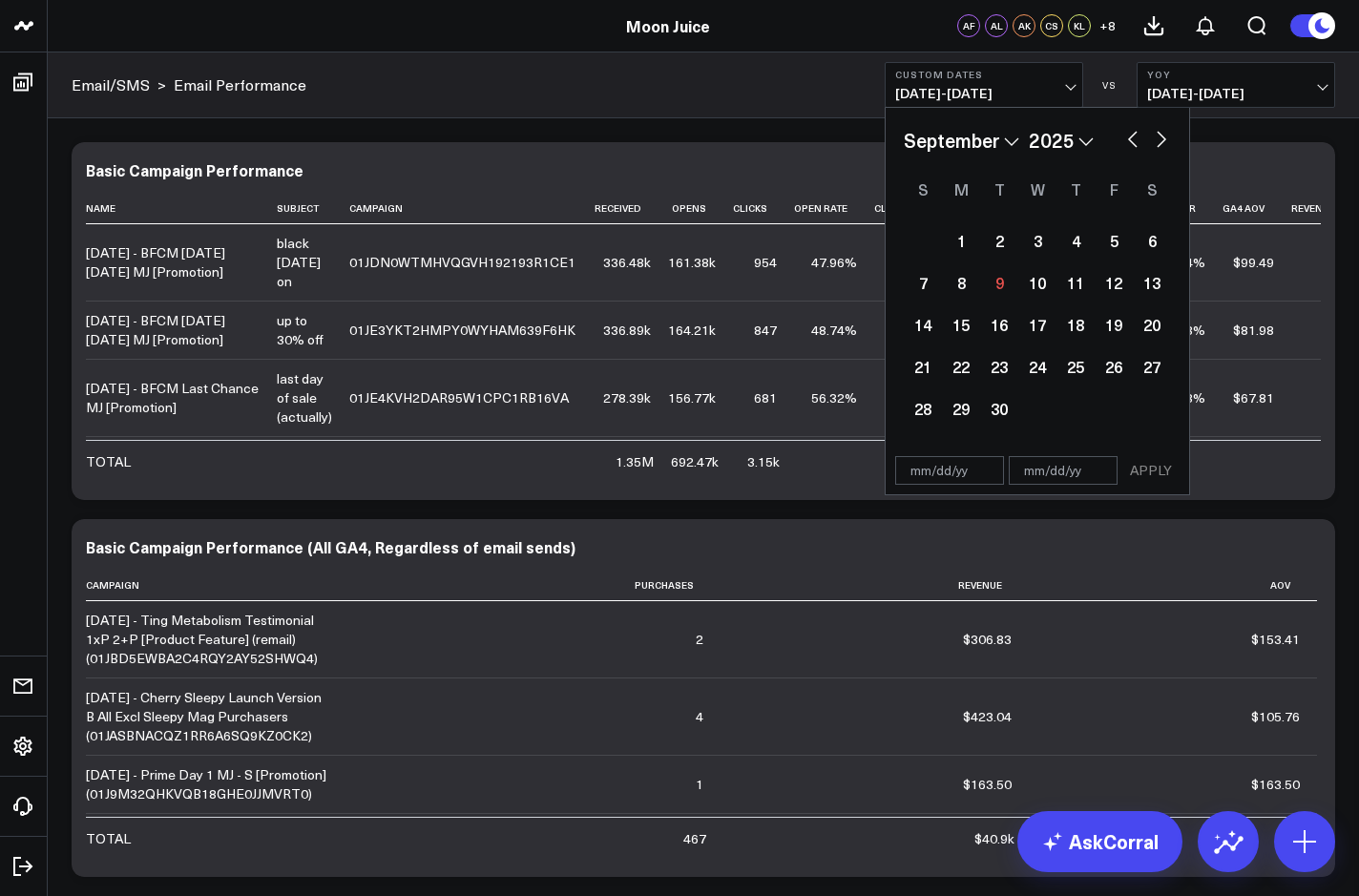
click at [1136, 136] on button "button" at bounding box center [1132, 138] width 19 height 23
select select "7"
select select "2025"
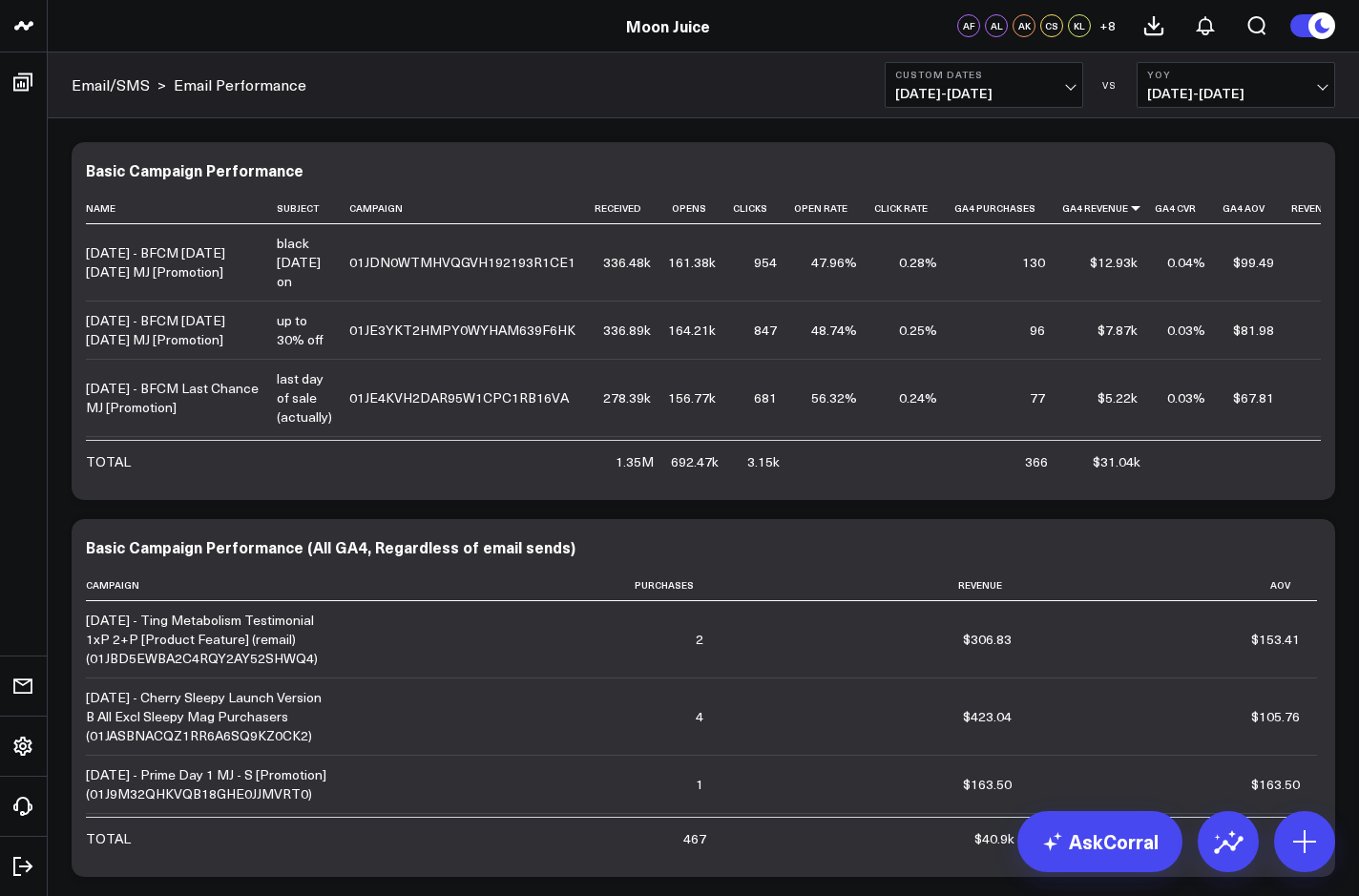
click at [758, 90] on div "Email/SMS > Email Performance Custom Dates [DATE] - [DATE] VS YoY [DATE] - [DAT…" at bounding box center [703, 85] width 1311 height 66
